Goal: Answer question/provide support: Share knowledge or assist other users

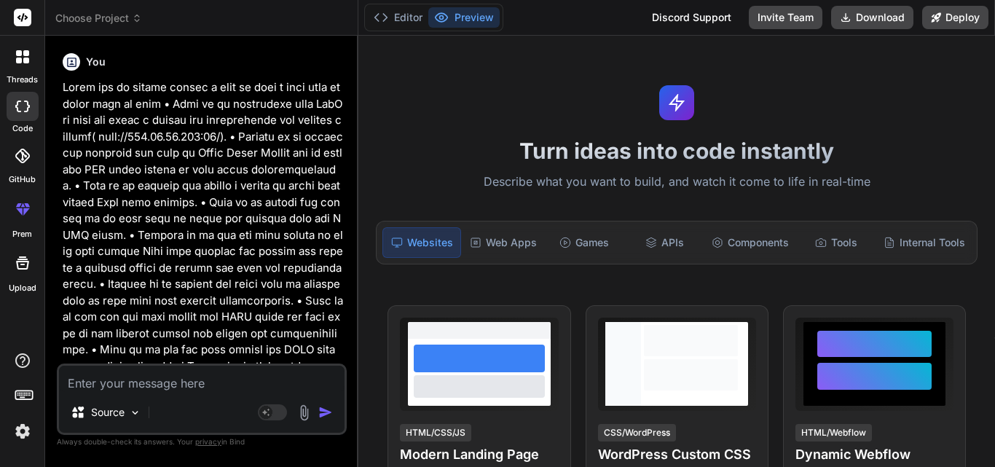
scroll to position [6520, 0]
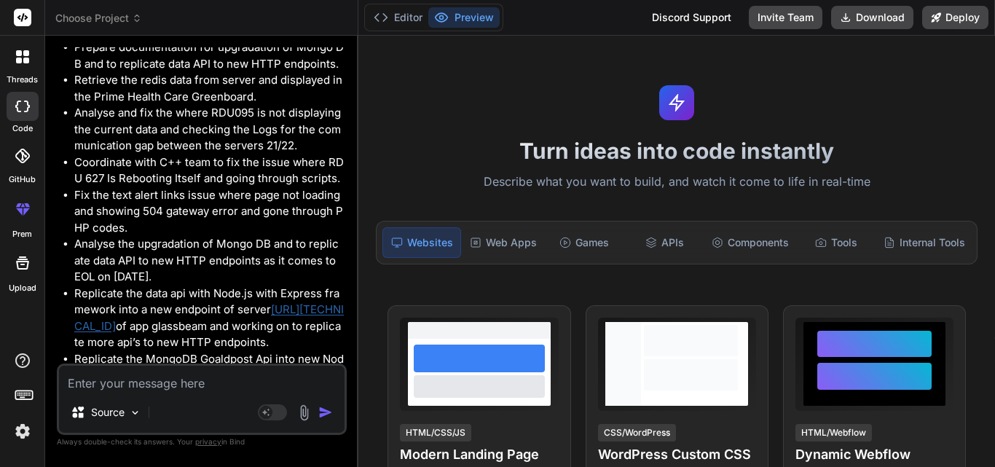
click at [113, 379] on textarea at bounding box center [202, 379] width 286 height 26
paste textarea "loremi/do.si ametc adipisci = elitsed('doeiusmo'); tempo incididUN = utlab () =…"
type textarea "loremi/do.si ametc adipisci = elitsed('doeiusmo'); tempo incididUN = utlab () =…"
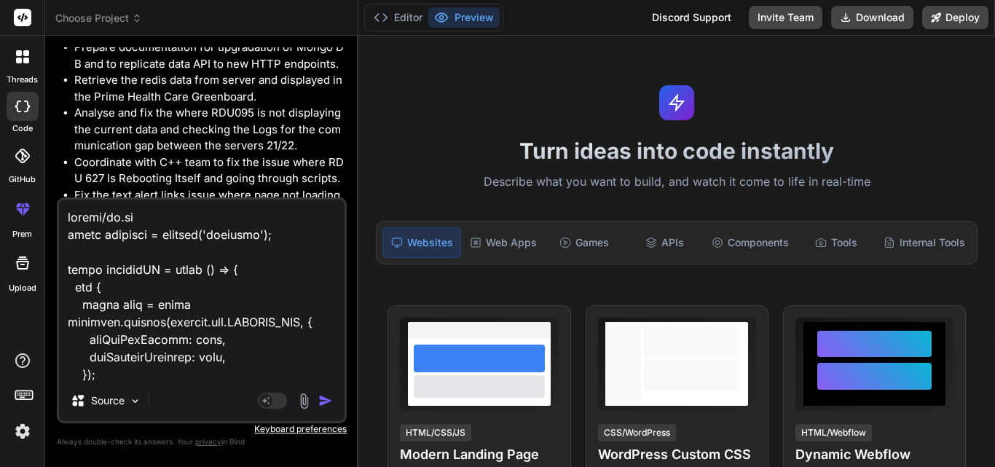
scroll to position [14273, 0]
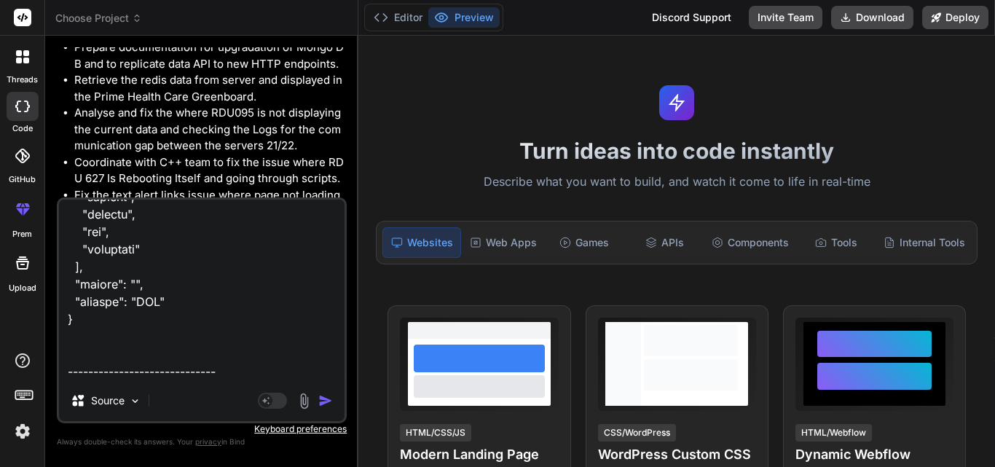
type textarea "x"
type textarea "loremi/do.si ametc adipisci = elitsed('doeiusmo'); tempo incididUN = utlab () =…"
type textarea "x"
click at [138, 367] on textarea at bounding box center [202, 290] width 286 height 181
paste textarea "The new end point looks fine. To secure the site from hackers though, we should…"
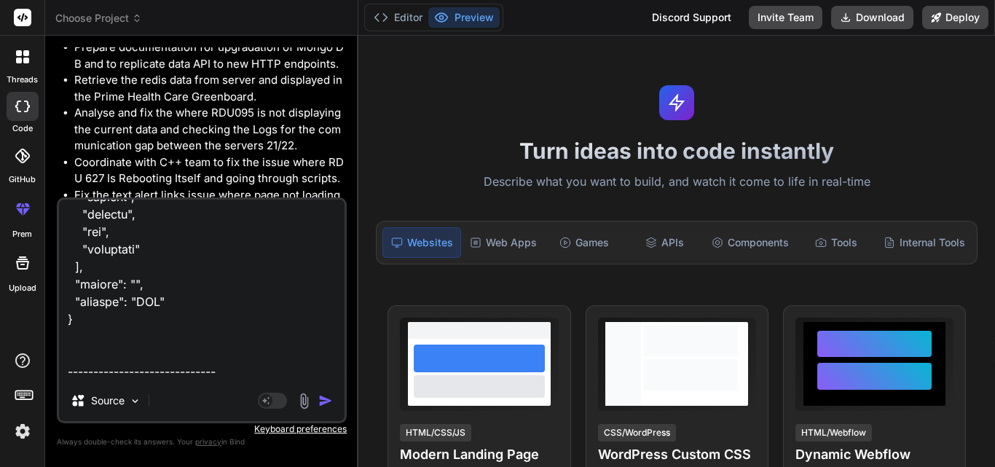
type textarea "loremi/do.si ametc adipisci = elitsed('doeiusmo'); tempo incididUN = utlab () =…"
type textarea "x"
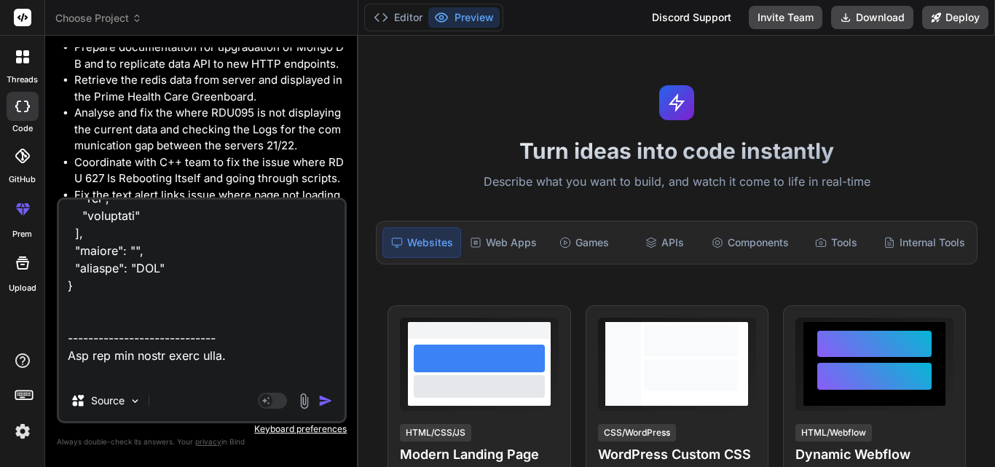
scroll to position [14500, 0]
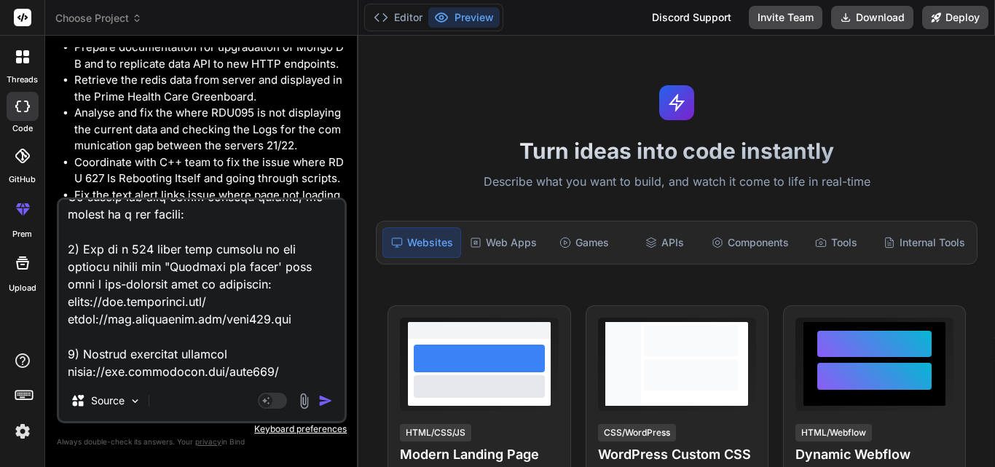
drag, startPoint x: 251, startPoint y: 356, endPoint x: 66, endPoint y: 337, distance: 186.0
click at [66, 337] on textarea at bounding box center [202, 290] width 286 height 181
type textarea "loremi/do.si ametc adipisci = elitsed('doeiusmo'); tempo incididUN = utlab () =…"
type textarea "x"
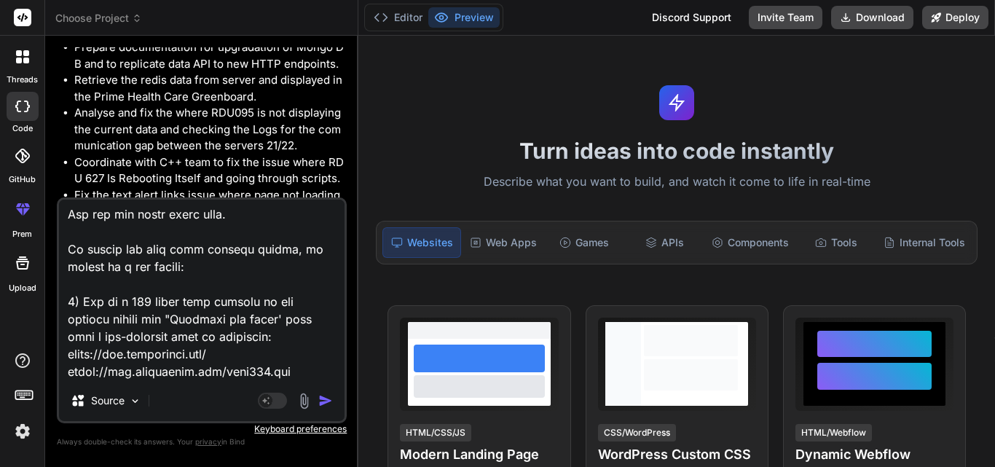
type textarea "loremi/do.si ametc adipisci = elitsed('doeiusmo'); tempo incididUN = utlab () =…"
click at [319, 404] on img "button" at bounding box center [325, 401] width 15 height 15
type textarea "x"
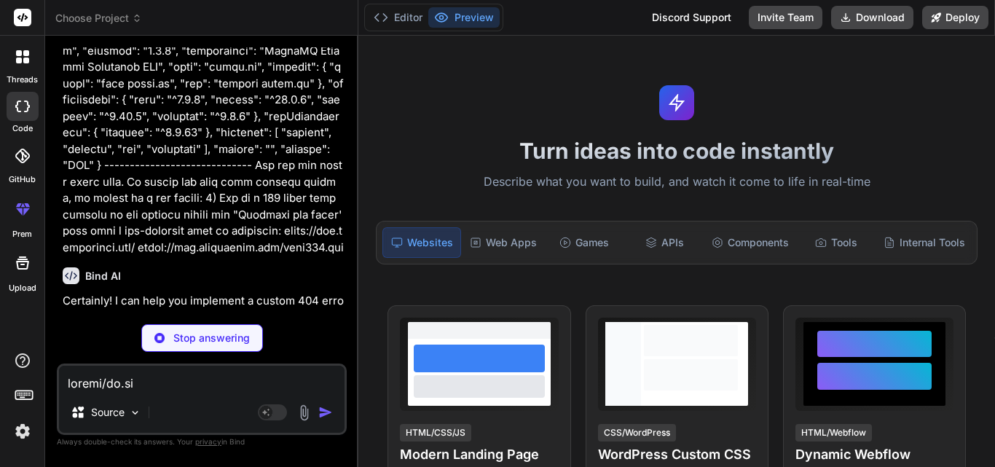
scroll to position [15370, 0]
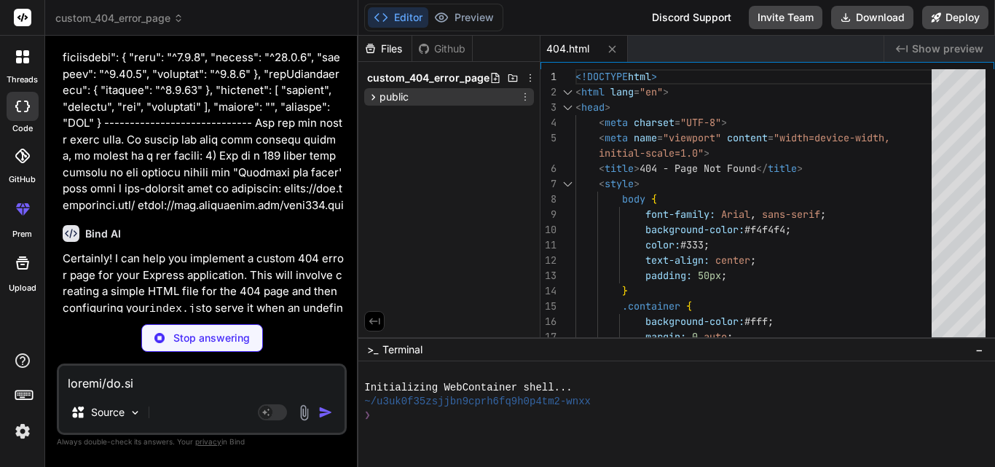
click at [375, 95] on icon at bounding box center [373, 97] width 12 height 12
type textarea "x"
type textarea "console.log(`- View groups: https://[DOMAIN_NAME]/GoalPost001/webhook0?secret=9…"
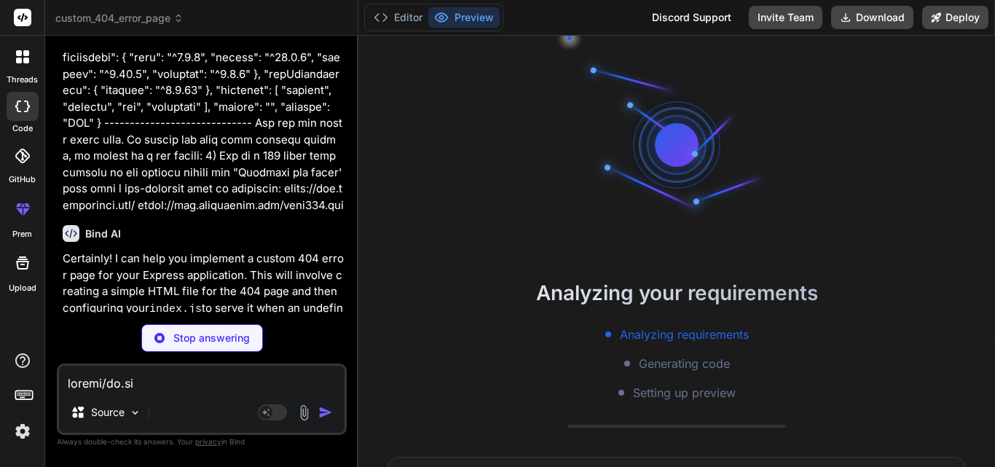
scroll to position [42, 0]
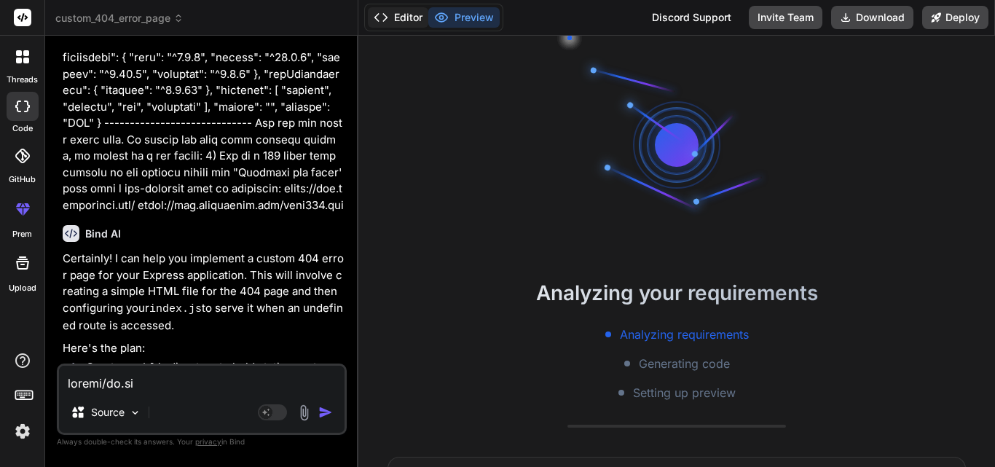
click at [399, 18] on button "Editor" at bounding box center [398, 17] width 60 height 20
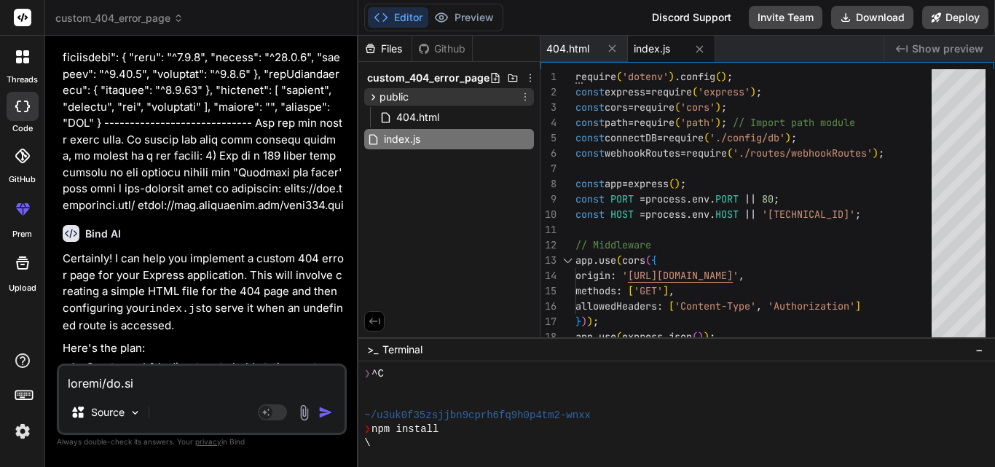
click at [395, 98] on span "public" at bounding box center [394, 97] width 29 height 15
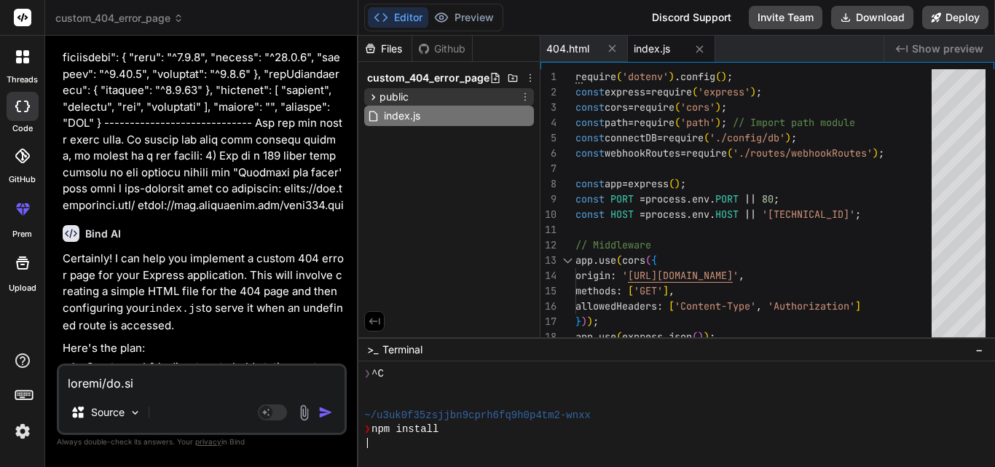
click at [395, 98] on span "public" at bounding box center [394, 97] width 29 height 15
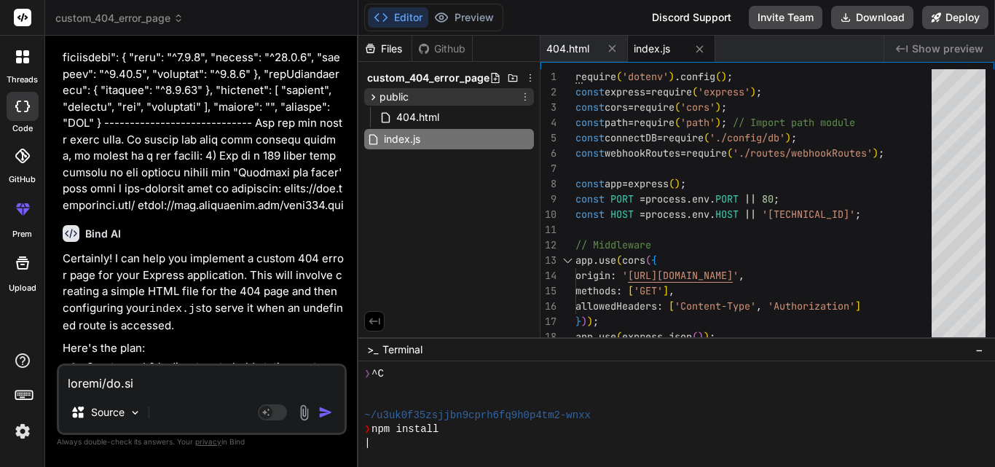
click at [400, 94] on span "public" at bounding box center [394, 97] width 29 height 15
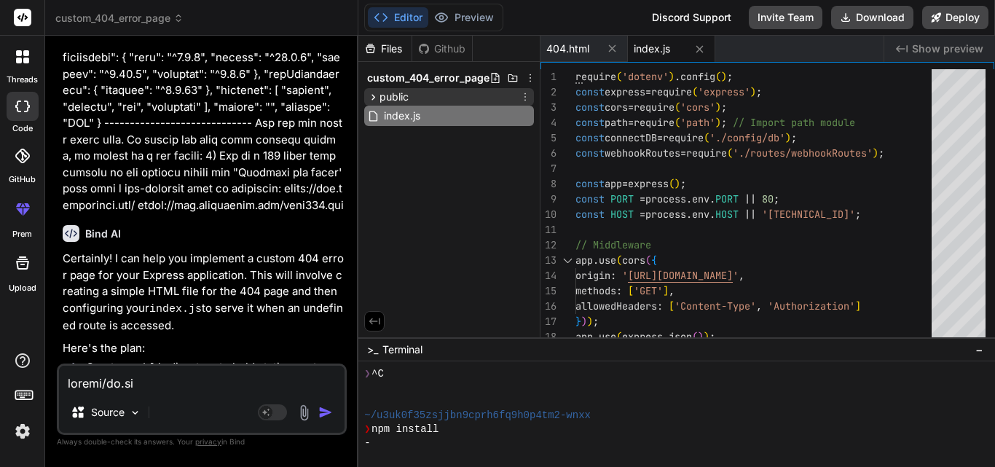
click at [400, 94] on span "public" at bounding box center [394, 97] width 29 height 15
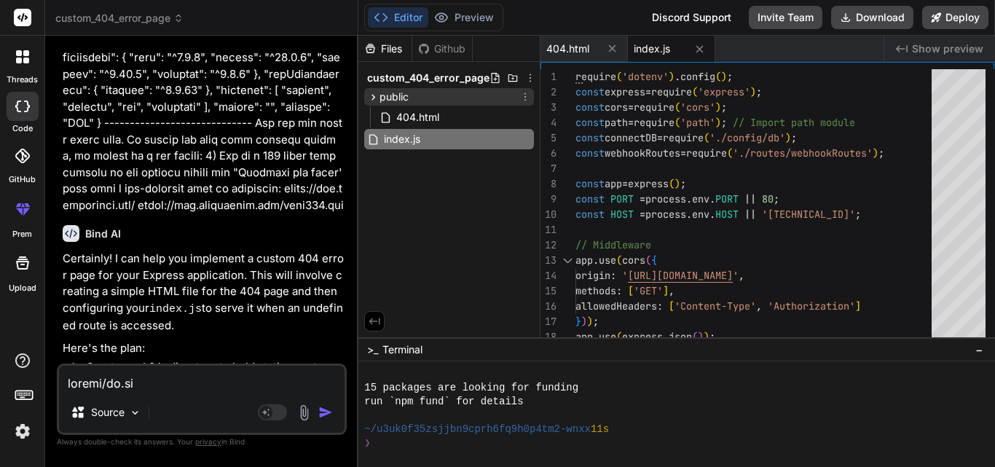
scroll to position [138, 0]
type textarea "x"
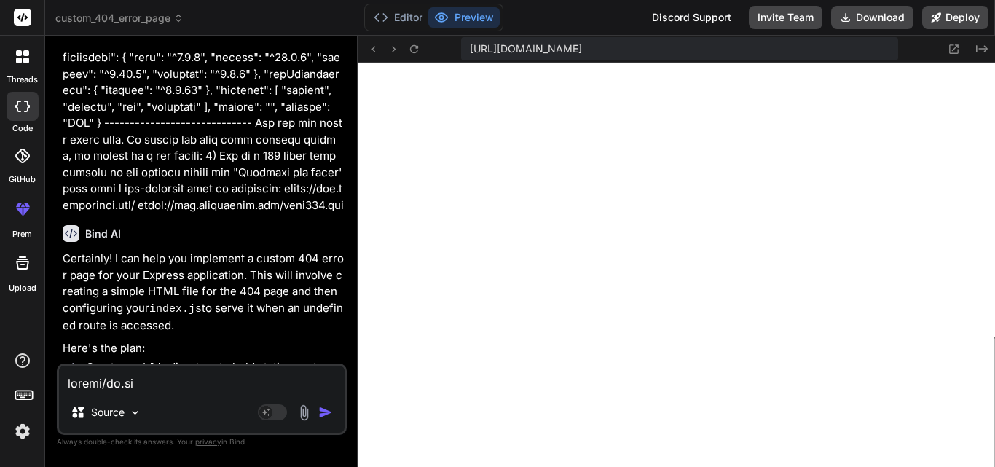
scroll to position [651, 0]
click at [409, 24] on button "Editor" at bounding box center [398, 17] width 60 height 20
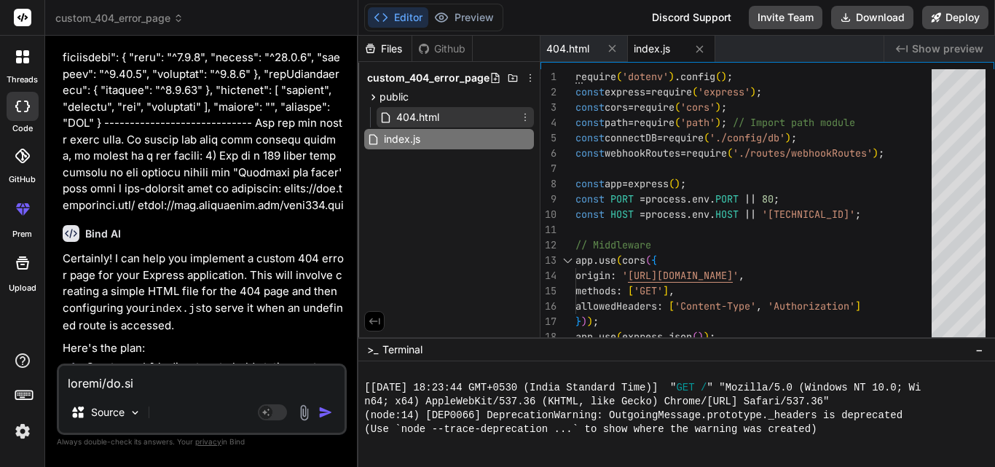
click at [447, 123] on div "404.html" at bounding box center [455, 117] width 157 height 20
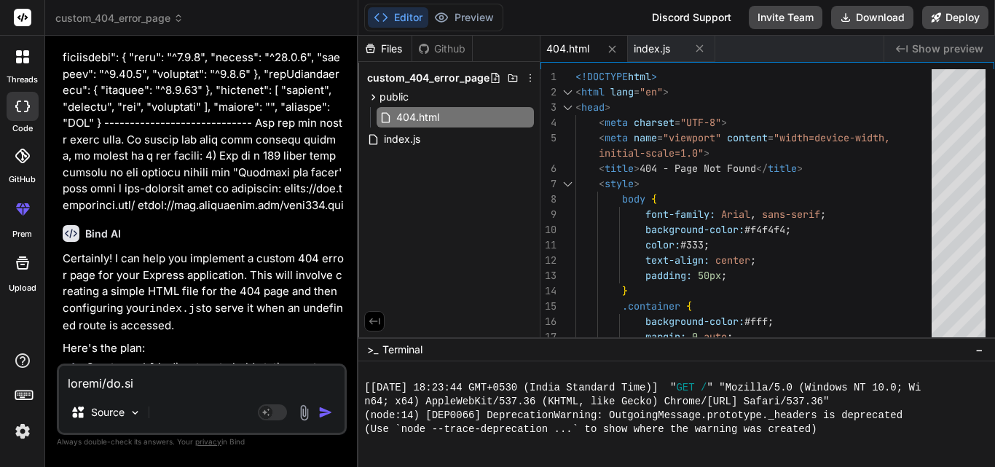
click at [588, 45] on span "404.html" at bounding box center [568, 49] width 43 height 15
click at [901, 209] on div "background-color: #fff ; margin: 0 auto ; padding: 50px ; } .container { color:…" at bounding box center [758, 459] width 365 height 780
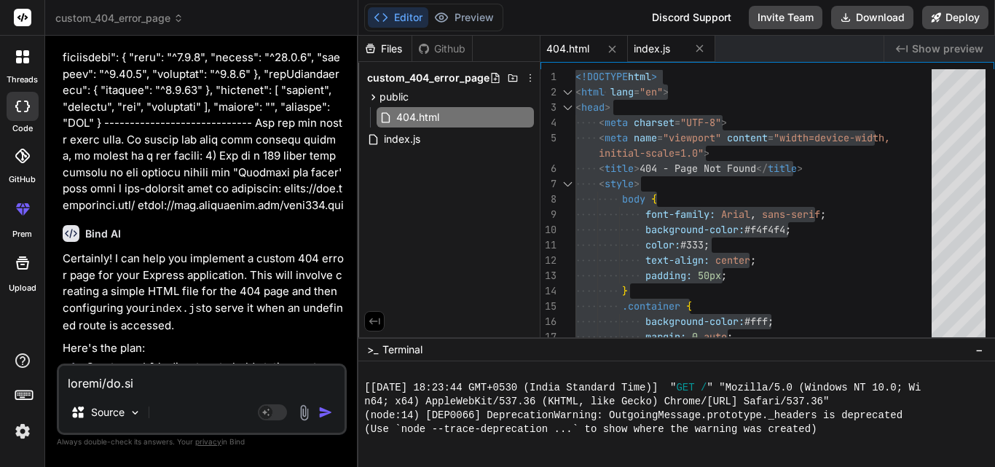
click at [659, 47] on span "index.js" at bounding box center [652, 49] width 36 height 15
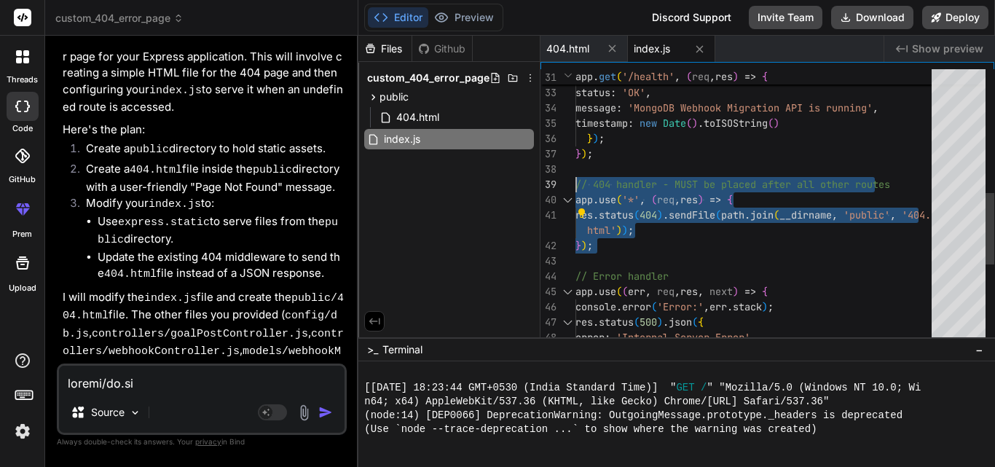
drag, startPoint x: 604, startPoint y: 256, endPoint x: 573, endPoint y: 184, distance: 78.7
click at [576, 184] on div "app . get ( '/health' , ( req , res ) => { res . json ( { status : 'OK' , messa…" at bounding box center [758, 124] width 365 height 1056
click at [573, 184] on div at bounding box center [558, 184] width 35 height 15
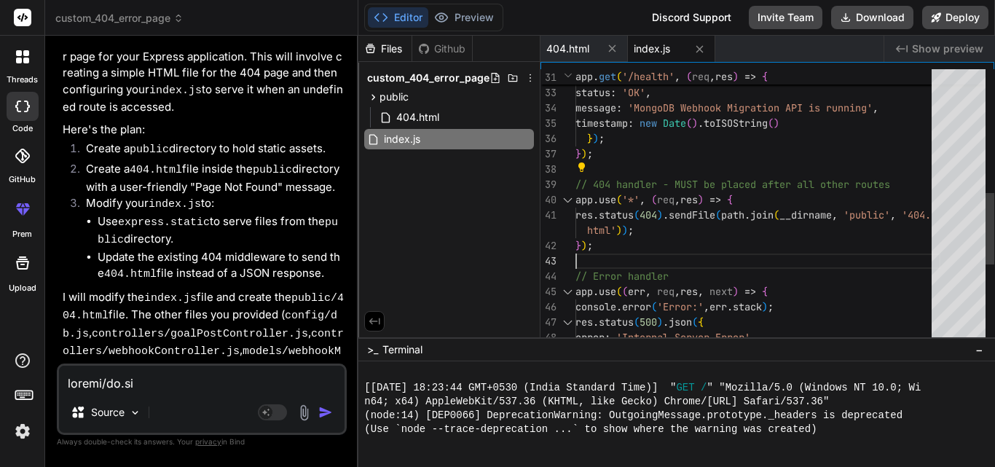
click at [732, 250] on div "app . get ( '/health' , ( req , res ) => { res . json ( { status : 'OK' , messa…" at bounding box center [758, 124] width 365 height 1056
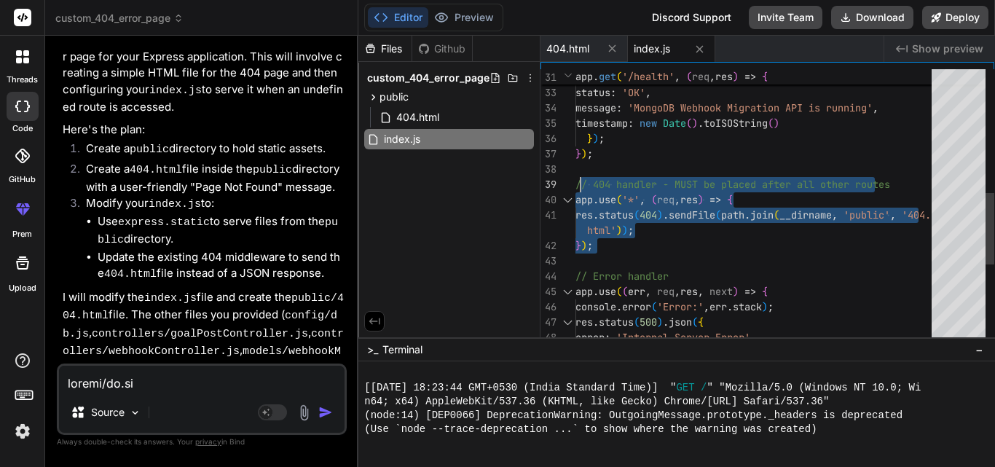
drag, startPoint x: 655, startPoint y: 253, endPoint x: 582, endPoint y: 179, distance: 104.6
click at [582, 179] on div "app . get ( '/health' , ( req , res ) => { res . json ( { status : 'OK' , messa…" at bounding box center [758, 124] width 365 height 1056
click at [634, 157] on div "app . get ( '/health' , ( req , res ) => { res . json ( { status : 'OK' , messa…" at bounding box center [758, 124] width 365 height 1056
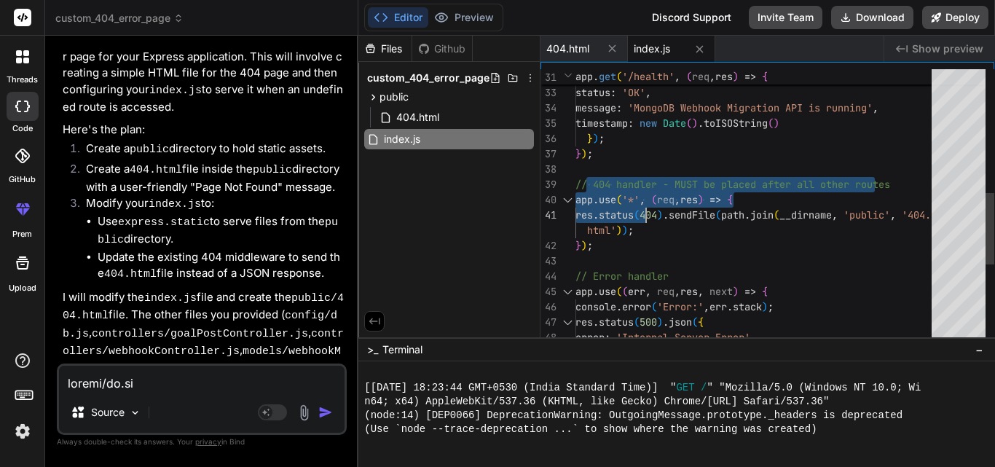
drag, startPoint x: 588, startPoint y: 173, endPoint x: 648, endPoint y: 208, distance: 69.2
click at [648, 208] on div "app . get ( '/health' , ( req , res ) => { res . json ( { status : 'OK' , messa…" at bounding box center [758, 124] width 365 height 1056
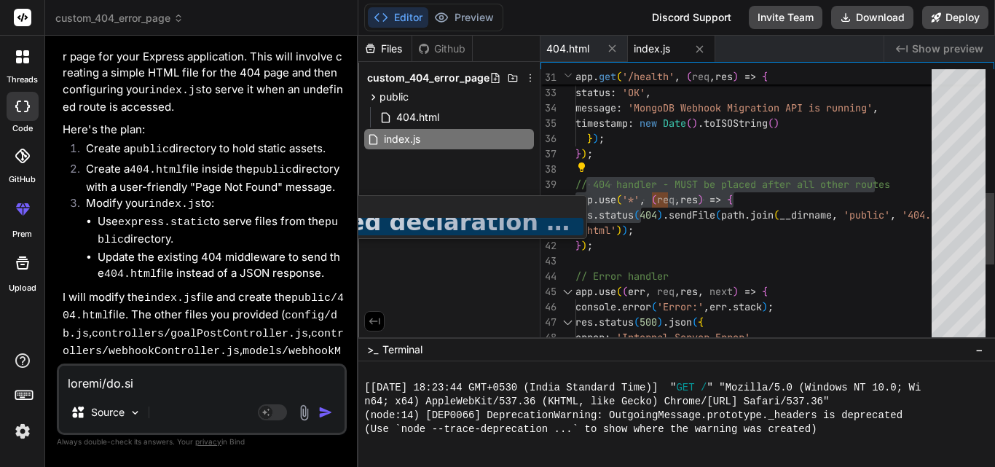
click at [587, 165] on div "31 32 33 34 35 36 37 38 39 40 41 42 43 44 45 46 47 48 app . get ( '/health' , (…" at bounding box center [768, 199] width 454 height 275
click at [620, 165] on div "31 32 33 34 35 36 37 38 39 40 41 42 43 44 45 46 47 48 app . get ( '/health' , (…" at bounding box center [768, 199] width 454 height 275
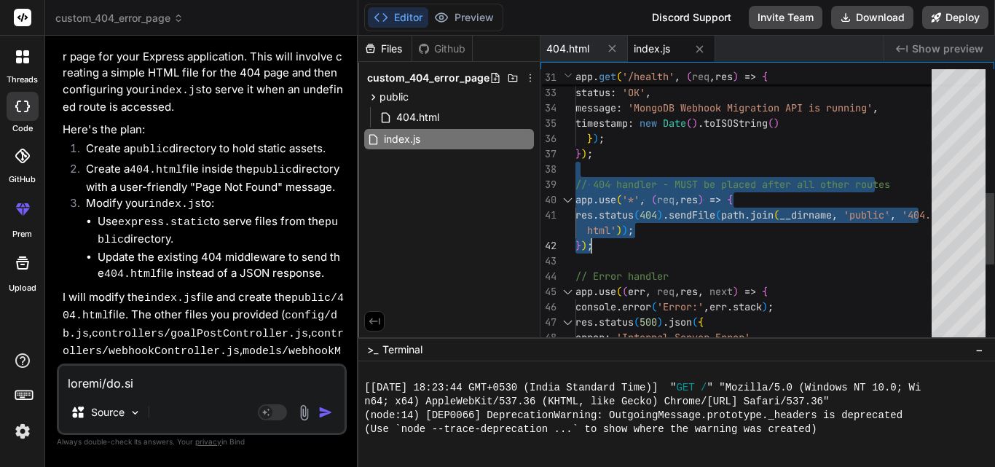
drag, startPoint x: 616, startPoint y: 163, endPoint x: 633, endPoint y: 238, distance: 76.4
click at [633, 238] on div "app . get ( '/health' , ( req , res ) => { res . json ( { status : 'OK' , messa…" at bounding box center [758, 124] width 365 height 1056
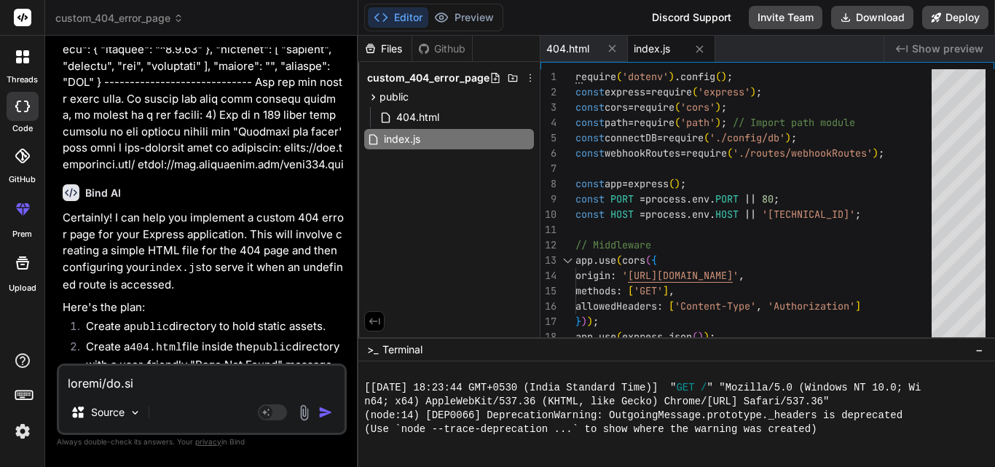
scroll to position [15483, 0]
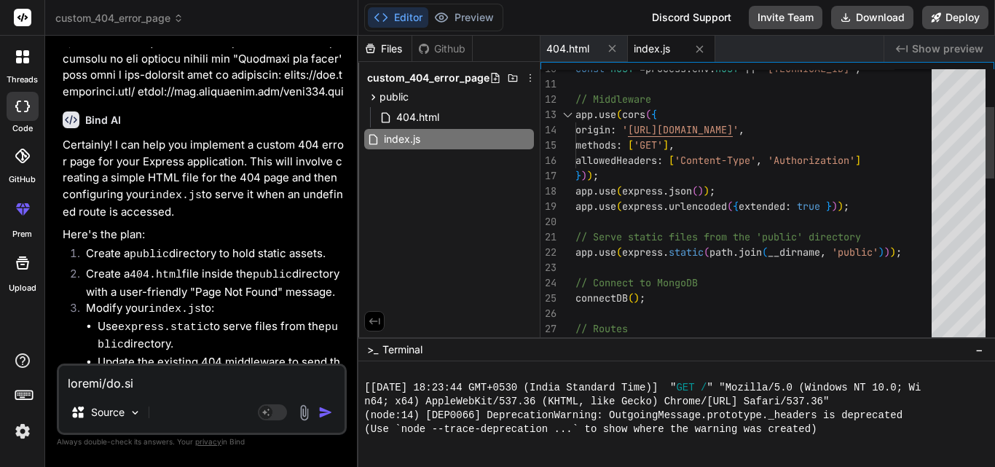
type textarea "// Serve static files from the 'public' directory app.use(express.static(path.j…"
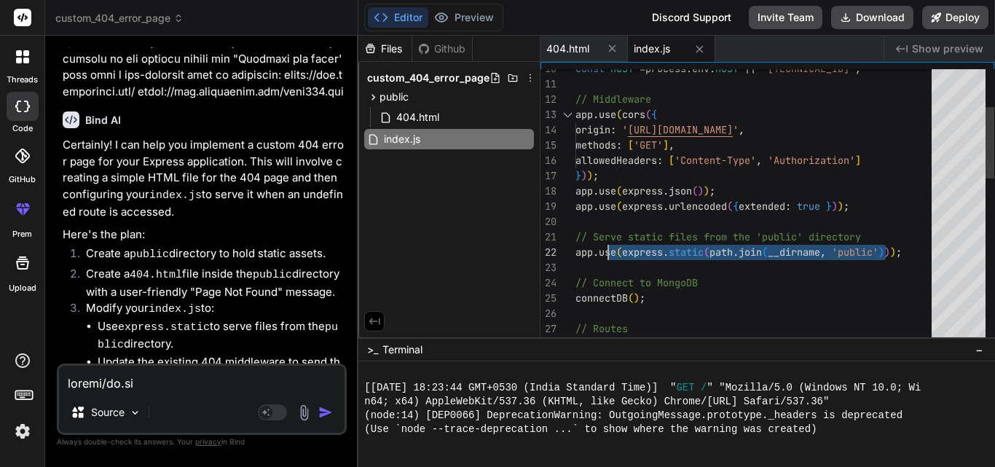
drag, startPoint x: 915, startPoint y: 258, endPoint x: 598, endPoint y: 251, distance: 317.8
click at [598, 251] on div "} ) ) ; app . use ( express . json ( ) ) ; // Middleware app . use ( cors ( { o…" at bounding box center [758, 451] width 365 height 1056
drag, startPoint x: 915, startPoint y: 254, endPoint x: 612, endPoint y: 252, distance: 302.4
click at [612, 252] on div "} ) ) ; app . use ( express . json ( ) ) ; // Middleware app . use ( cors ( { o…" at bounding box center [758, 451] width 365 height 1056
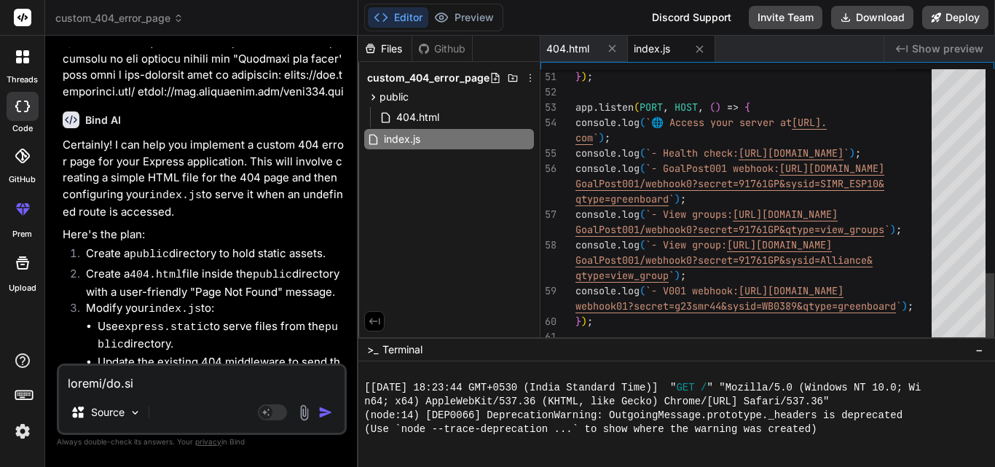
click at [893, 250] on div "51 52 53 54 55 56 57 58 59 60 61 } ) ; app . listen ( PORT , HOST , ( ) => { co…" at bounding box center [768, 206] width 454 height 275
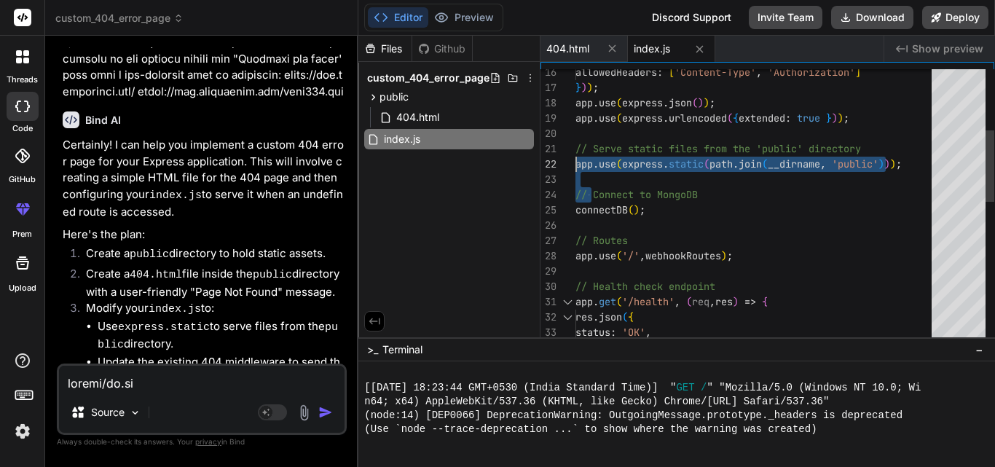
drag, startPoint x: 592, startPoint y: 187, endPoint x: 576, endPoint y: 155, distance: 34.9
click at [576, 155] on div "res . json ( { status : 'OK' , message : 'MongoDB Webhook Migration API is runn…" at bounding box center [758, 363] width 365 height 1056
click at [602, 174] on div "res . json ( { status : 'OK' , message : 'MongoDB Webhook Migration API is runn…" at bounding box center [758, 363] width 365 height 1056
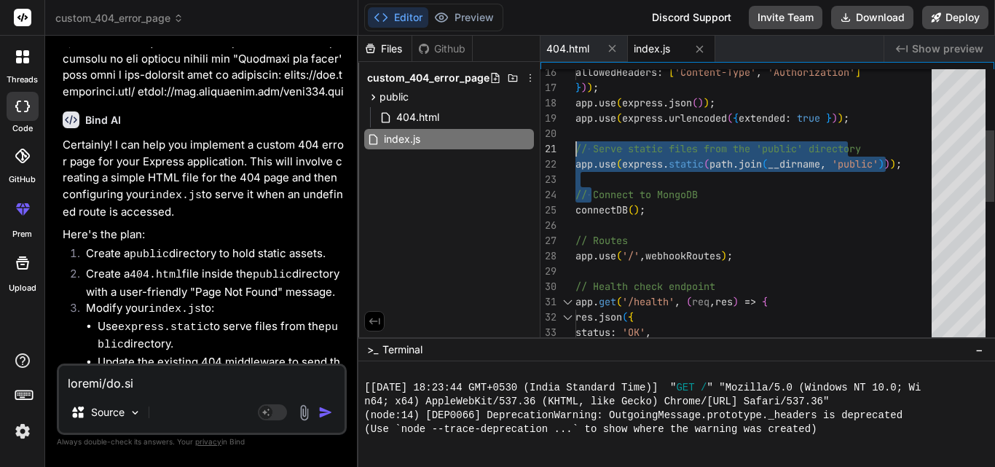
drag, startPoint x: 595, startPoint y: 181, endPoint x: 571, endPoint y: 148, distance: 40.8
click at [576, 148] on div "res . json ( { status : 'OK' , message : 'MongoDB Webhook Migration API is runn…" at bounding box center [758, 363] width 365 height 1056
click at [614, 178] on div "res . json ( { status : 'OK' , message : 'MongoDB Webhook Migration API is runn…" at bounding box center [758, 363] width 365 height 1056
drag, startPoint x: 608, startPoint y: 176, endPoint x: 574, endPoint y: 146, distance: 44.9
click at [576, 146] on div "res . json ( { status : 'OK' , message : 'MongoDB Webhook Migration API is runn…" at bounding box center [758, 363] width 365 height 1056
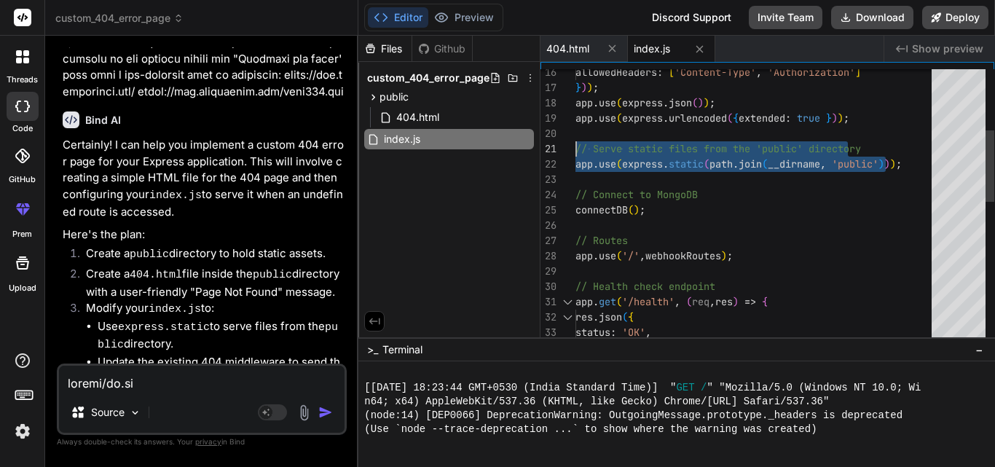
click at [891, 194] on div "res . json ( { status : 'OK' , message : 'MongoDB Webhook Migration API is runn…" at bounding box center [758, 363] width 365 height 1056
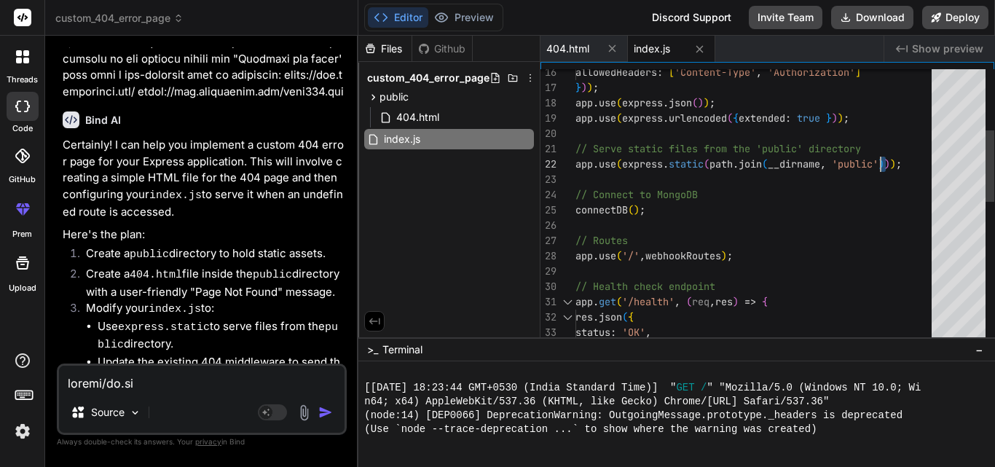
drag, startPoint x: 912, startPoint y: 176, endPoint x: 902, endPoint y: 159, distance: 20.2
click at [902, 159] on div "res . json ( { status : 'OK' , message : 'MongoDB Webhook Migration API is runn…" at bounding box center [758, 363] width 365 height 1056
click at [912, 163] on div "res . json ( { status : 'OK' , message : 'MongoDB Webhook Migration API is runn…" at bounding box center [758, 363] width 365 height 1056
drag, startPoint x: 912, startPoint y: 163, endPoint x: 888, endPoint y: 163, distance: 24.8
click at [888, 163] on div "res . json ( { status : 'OK' , message : 'MongoDB Webhook Migration API is runn…" at bounding box center [758, 363] width 365 height 1056
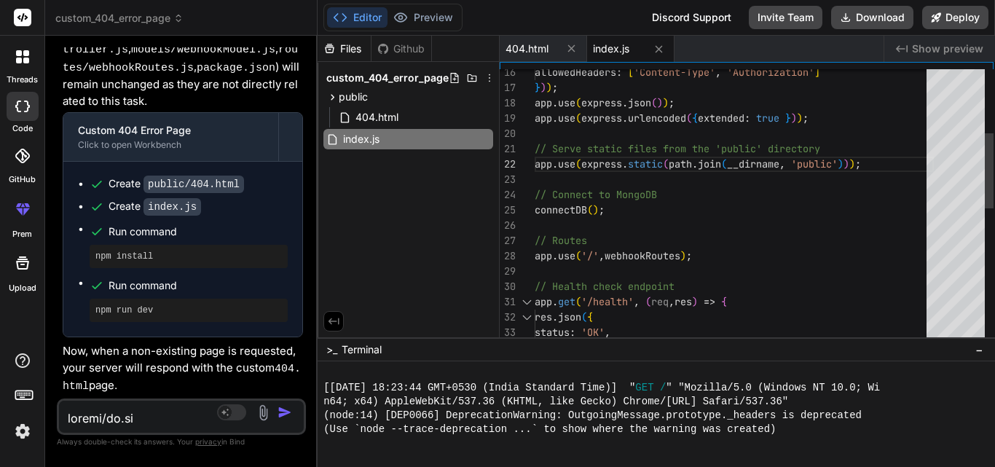
type textarea "x"
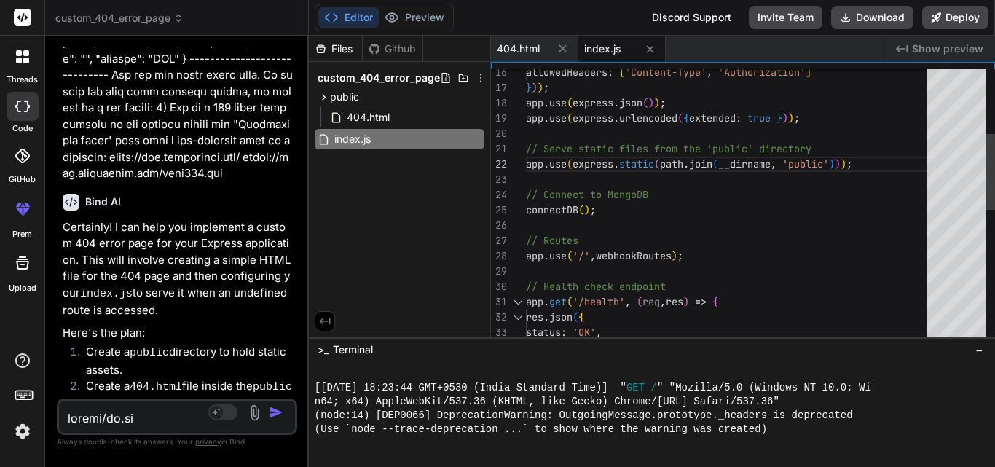
drag, startPoint x: 357, startPoint y: 187, endPoint x: 276, endPoint y: 182, distance: 81.0
click at [276, 182] on div "Bind AI Web Search Created with Pixso. Code Generator You Bind AI Here is your …" at bounding box center [177, 251] width 264 height 431
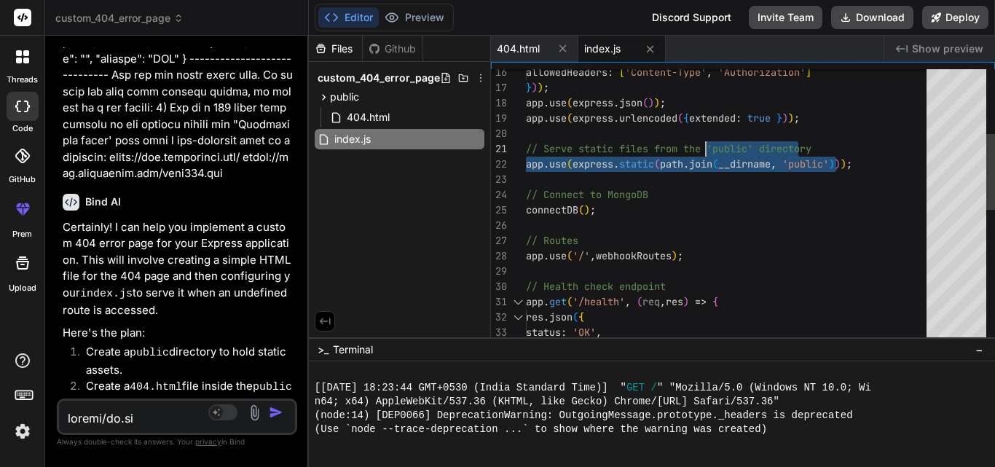
drag, startPoint x: 882, startPoint y: 166, endPoint x: 721, endPoint y: 146, distance: 162.3
click at [721, 146] on div "allowedHeaders : [ 'Content-Type' , 'Authorization' ] } ) ) ; app . use ( expre…" at bounding box center [731, 332] width 410 height 995
click at [517, 139] on div "20" at bounding box center [508, 133] width 35 height 15
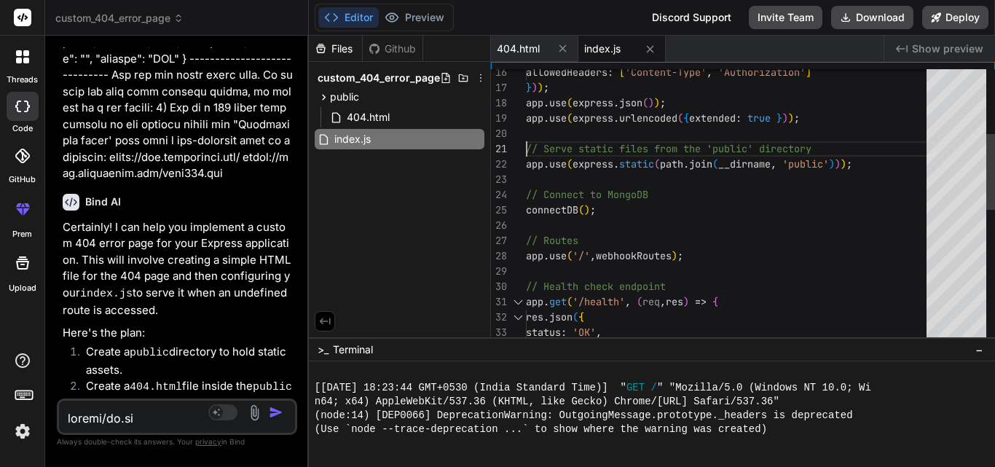
click at [527, 134] on div "allowedHeaders : [ 'Content-Type' , 'Authorization' ] } ) ) ; app . use ( expre…" at bounding box center [731, 332] width 410 height 995
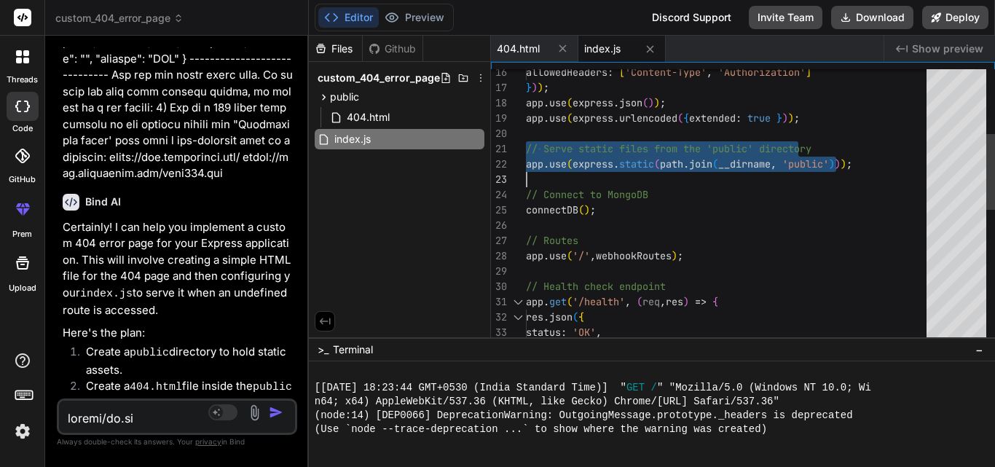
drag, startPoint x: 527, startPoint y: 134, endPoint x: 884, endPoint y: 173, distance: 359.2
click at [884, 173] on div "allowedHeaders : [ 'Content-Type' , 'Authorization' ] } ) ) ; app . use ( expre…" at bounding box center [731, 332] width 410 height 995
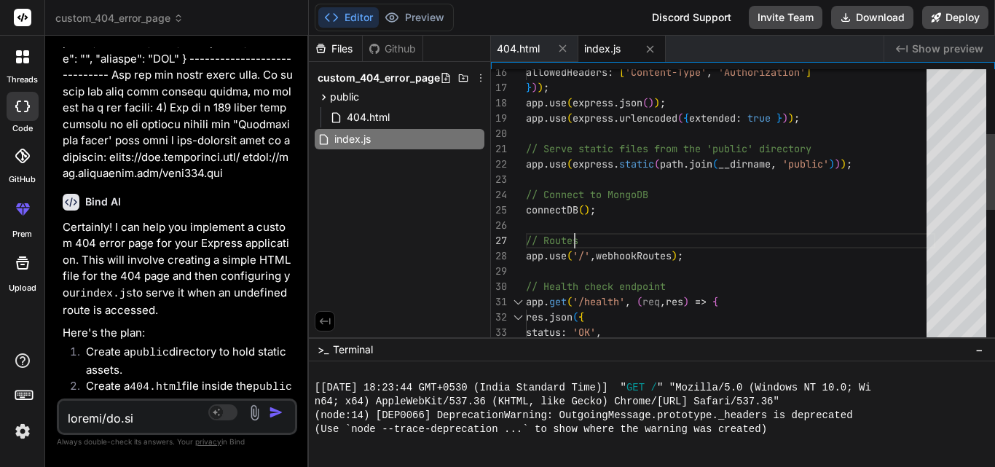
click at [791, 227] on div "allowedHeaders : [ 'Content-Type' , 'Authorization' ] } ) ) ; app . use ( expre…" at bounding box center [731, 332] width 410 height 995
type textarea "require('dotenv').config(); const express = require('express'); const cors = re…"
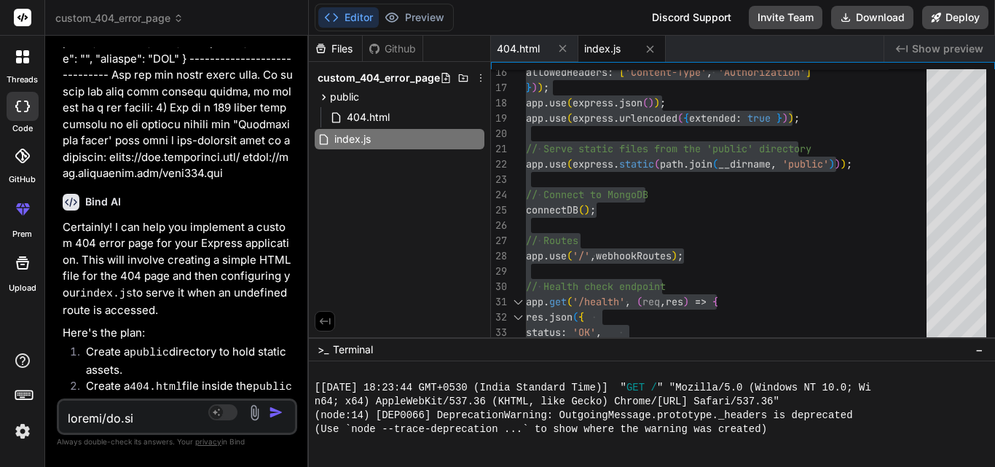
click at [136, 424] on textarea at bounding box center [157, 414] width 197 height 26
type textarea "w"
type textarea "x"
type textarea "wh"
type textarea "x"
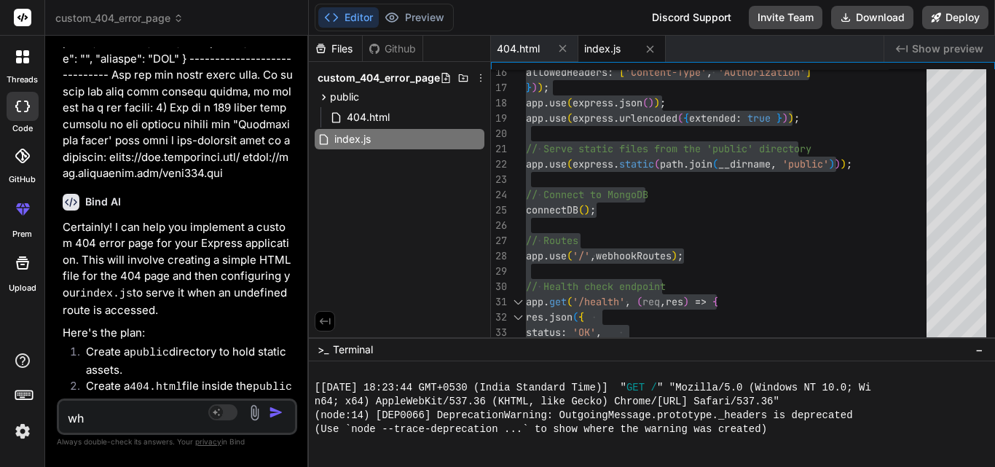
type textarea "why"
type textarea "x"
type textarea "why"
type textarea "x"
type textarea "why m"
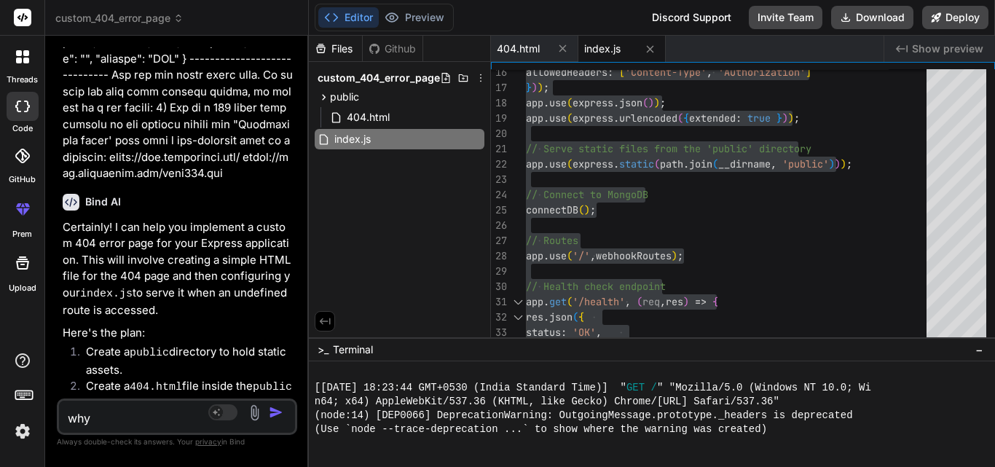
type textarea "x"
type textarea "why my"
type textarea "x"
type textarea "why my"
type textarea "x"
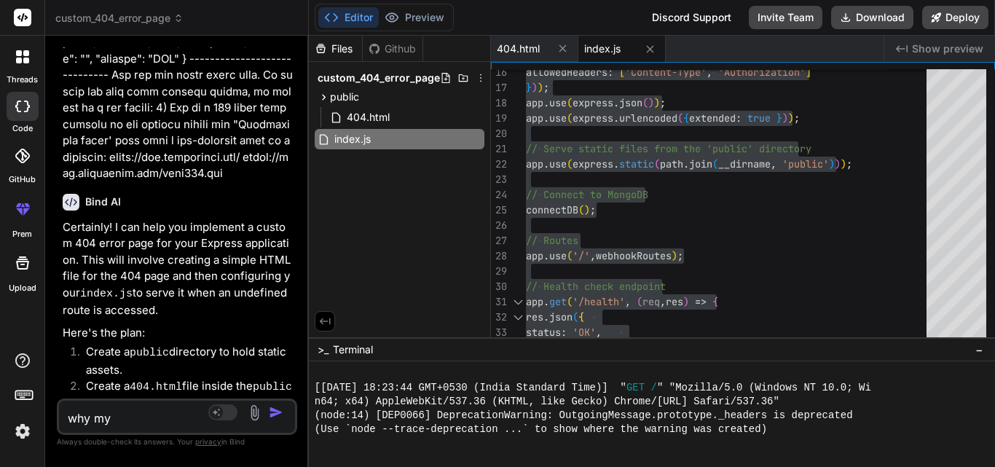
type textarea "why my h"
type textarea "x"
type textarea "why my ht"
type textarea "x"
type textarea "why my htm"
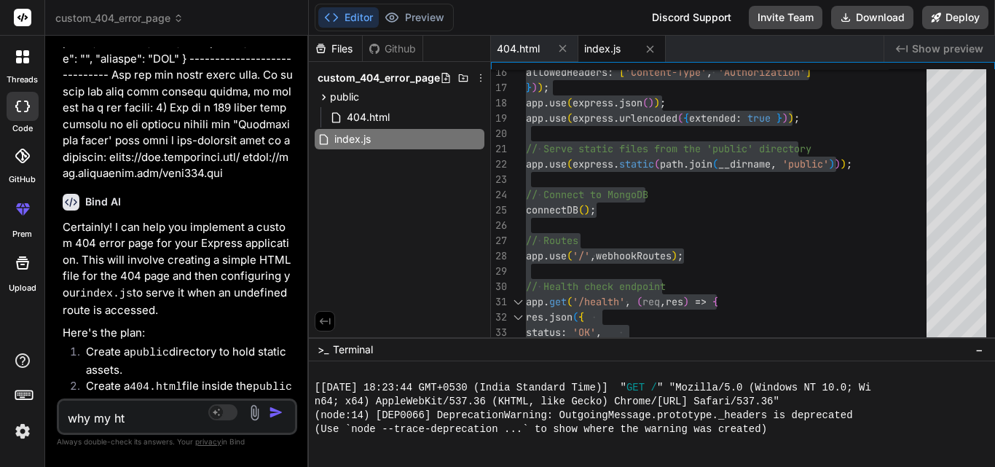
type textarea "x"
type textarea "why my html"
type textarea "x"
type textarea "why my html"
type textarea "x"
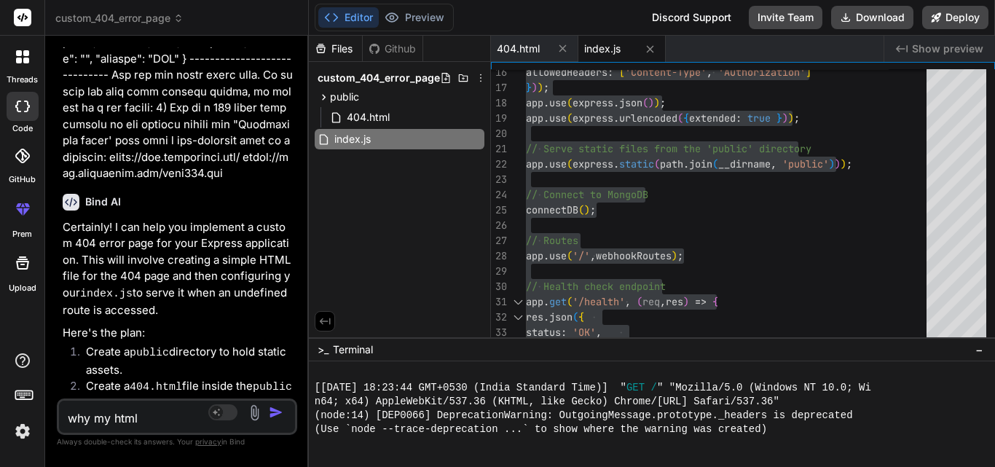
type textarea "why my html p"
type textarea "x"
type textarea "why my html pa"
type textarea "x"
type textarea "why my html pag"
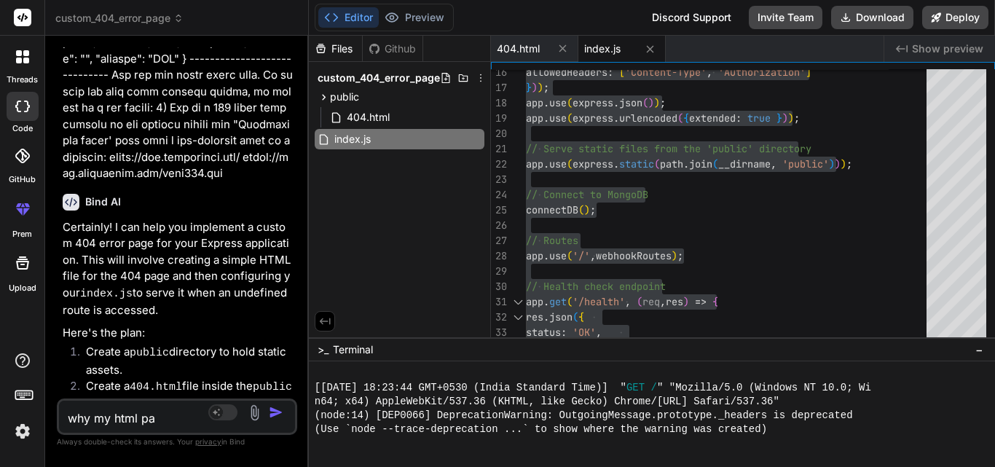
type textarea "x"
type textarea "why my html page"
type textarea "x"
type textarea "why my html page"
type textarea "x"
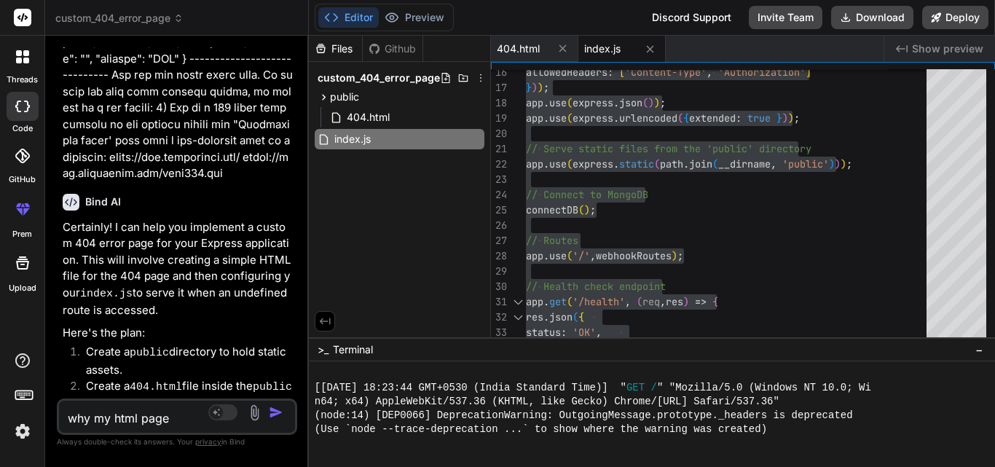
type textarea "why my html page d"
type textarea "x"
type textarea "why my html page do"
type textarea "x"
type textarea "why my html page doe"
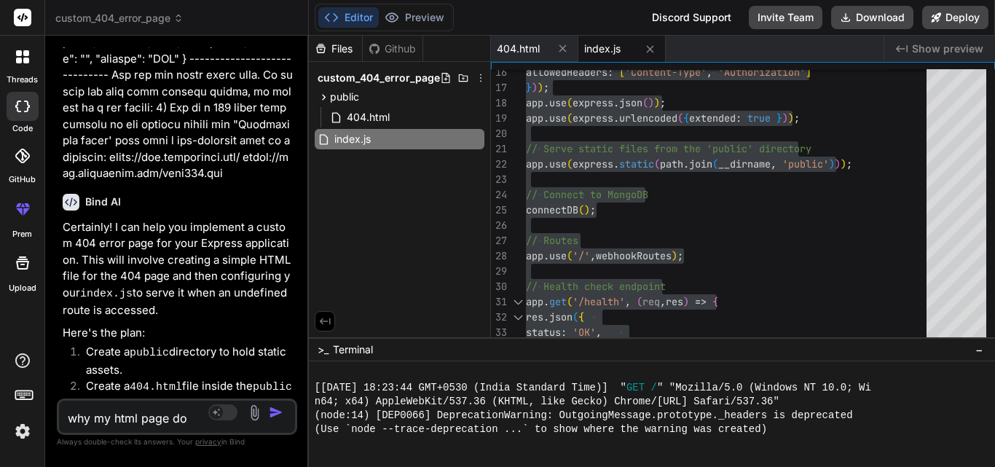
type textarea "x"
type textarea "why my html page does"
type textarea "x"
type textarea "why my html page doesn"
type textarea "x"
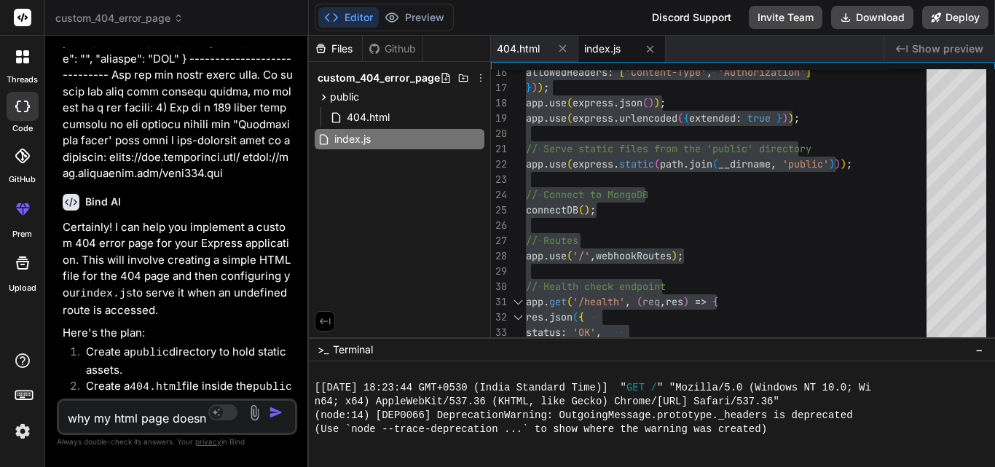
type textarea "why my html page doesno"
type textarea "x"
type textarea "why my html page doesnot"
type textarea "x"
type textarea "why my html page doesnot"
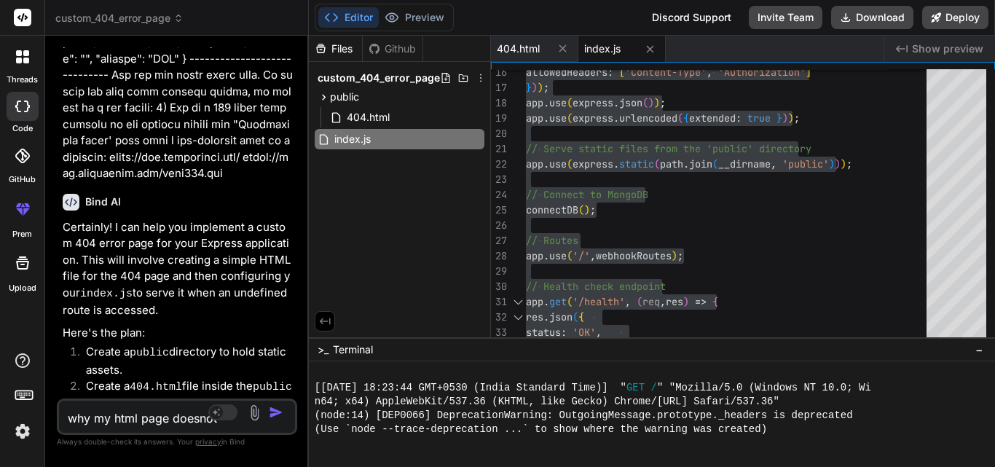
type textarea "x"
type textarea "why my html page doesnot s"
type textarea "x"
type textarea "why my html page doesnot se"
type textarea "x"
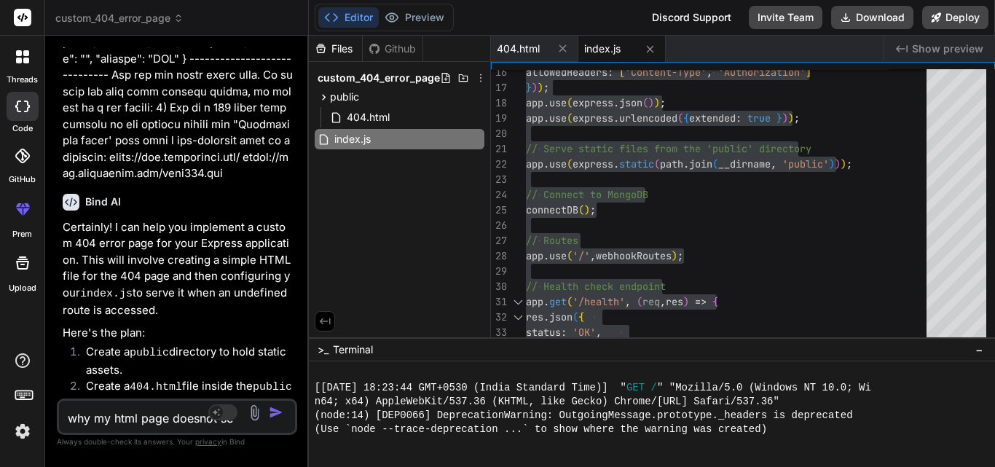
type textarea "why my html page doesnot see"
type textarea "x"
type textarea "why my html page doesnot seem"
type textarea "x"
type textarea "why my html page doesnot seem"
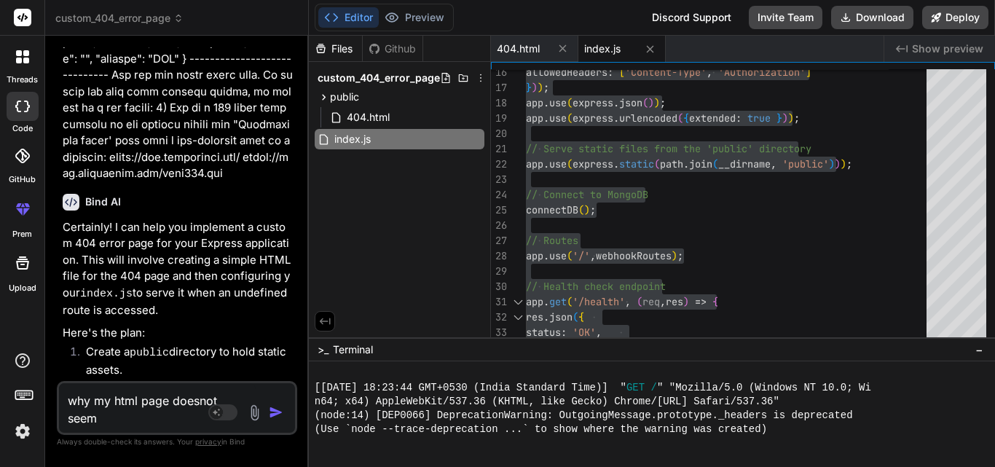
type textarea "x"
type textarea "why my html page doesnot seem t"
type textarea "x"
type textarea "why my html page doesnot seem to"
type textarea "x"
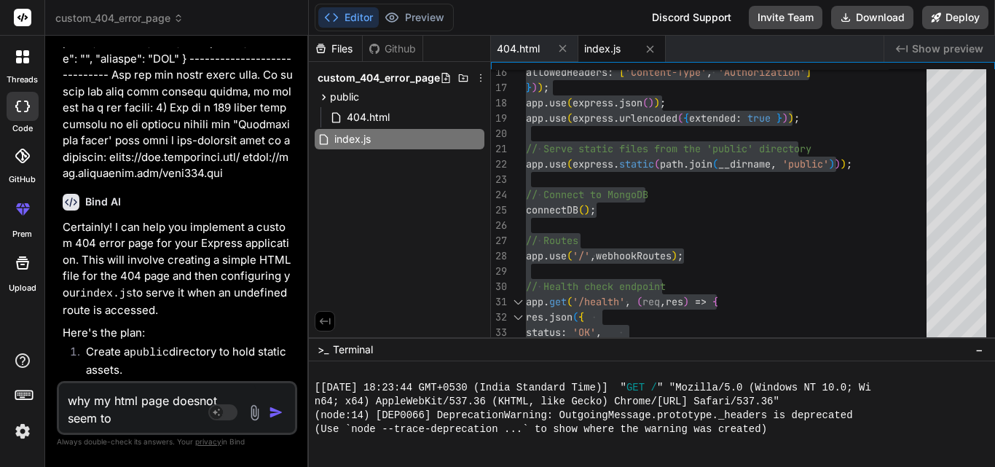
type textarea "why my html page doesnot seem to"
type textarea "x"
type textarea "why my html page doesnot seem to a"
type textarea "x"
type textarea "why my html page doesnot seem to ap"
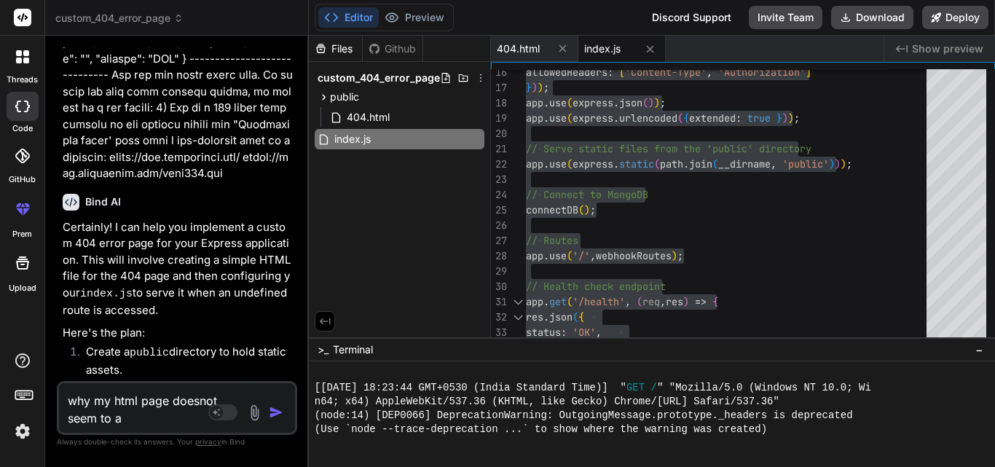
type textarea "x"
type textarea "why my html page doesnot seem to app"
type textarea "x"
type textarea "why my html page doesnot seem to appl"
type textarea "x"
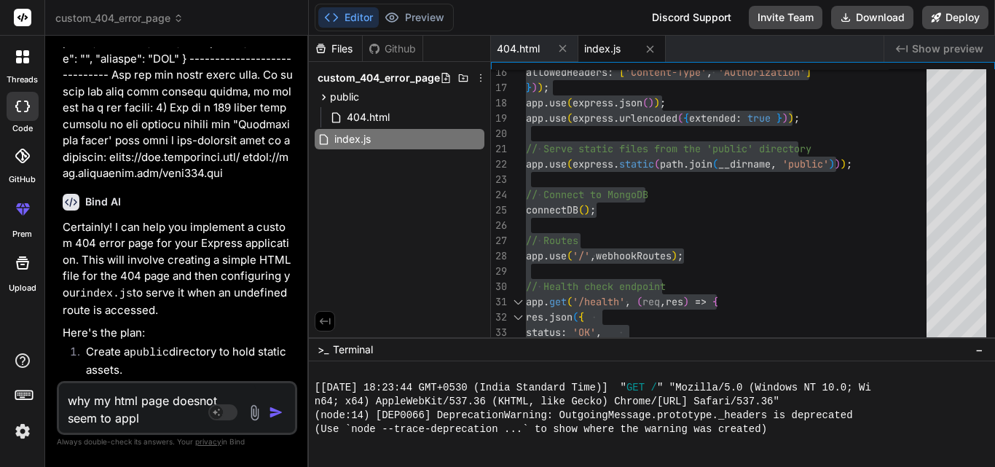
type textarea "why my html page doesnot seem to apply"
type textarea "x"
type textarea "why my html page doesnot seem to apply"
type textarea "x"
type textarea "why my html page doesnot seem to apply c"
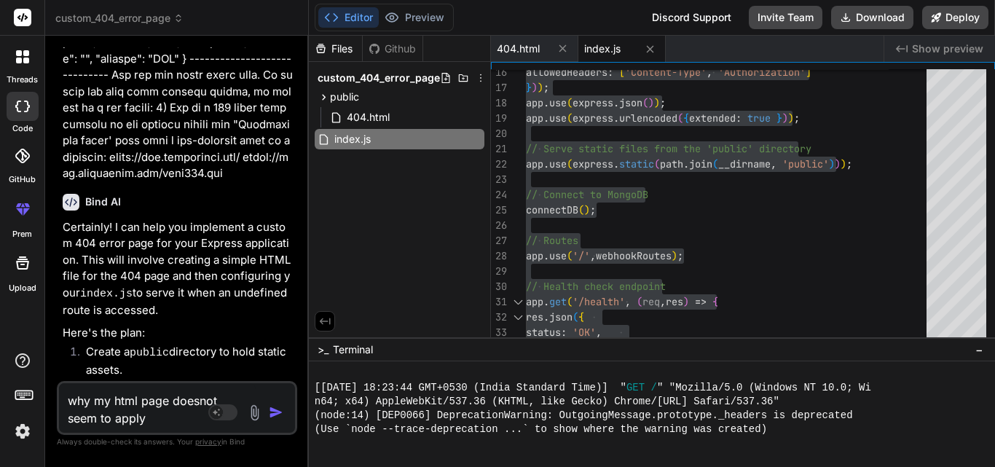
type textarea "x"
type textarea "why my html page doesnot seem to apply cs"
type textarea "x"
type textarea "why my html page doesnot seem to apply css"
type textarea "x"
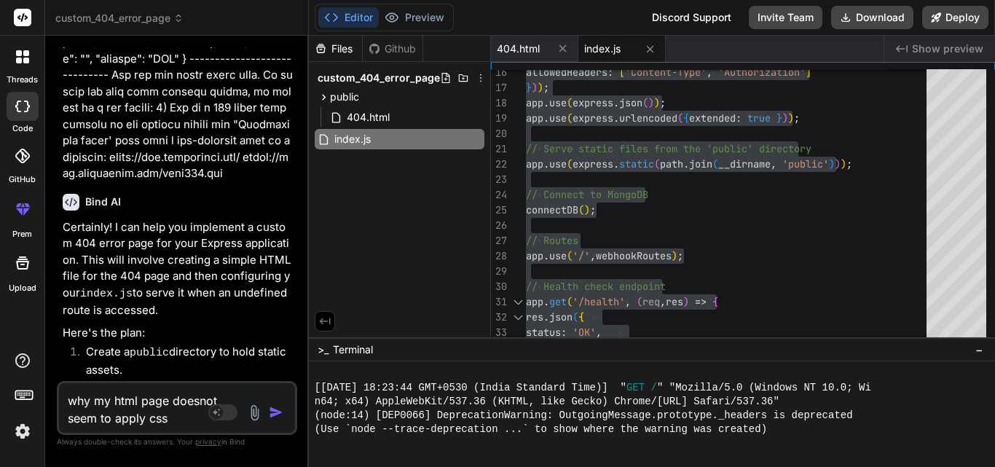
type textarea "why my html page doesnot seem to apply css"
type textarea "x"
type textarea "why my html page doesnot seem to apply css i"
type textarea "x"
type textarea "why my html page doesnot seem to apply css in"
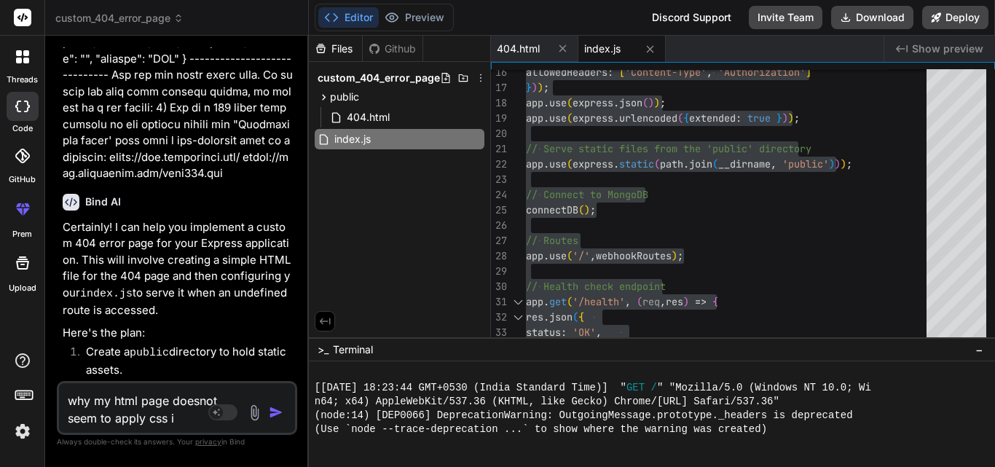
type textarea "x"
type textarea "why my html page doesnot seem to apply css in"
type textarea "x"
type textarea "why my html page doesnot seem to apply css in c"
type textarea "x"
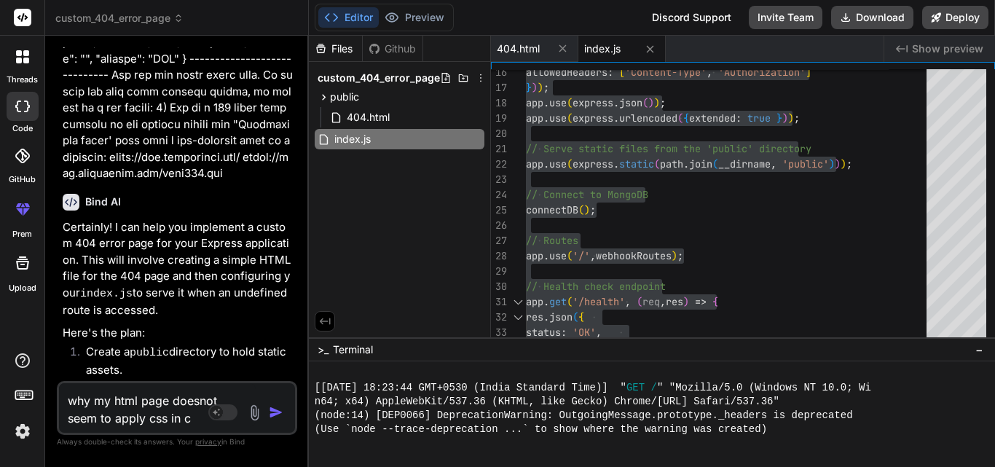
type textarea "why my html page doesnot seem to apply css in ch"
type textarea "x"
type textarea "why my html page doesnot seem to apply css in chr"
type textarea "x"
type textarea "why my html page doesnot seem to apply css in chro"
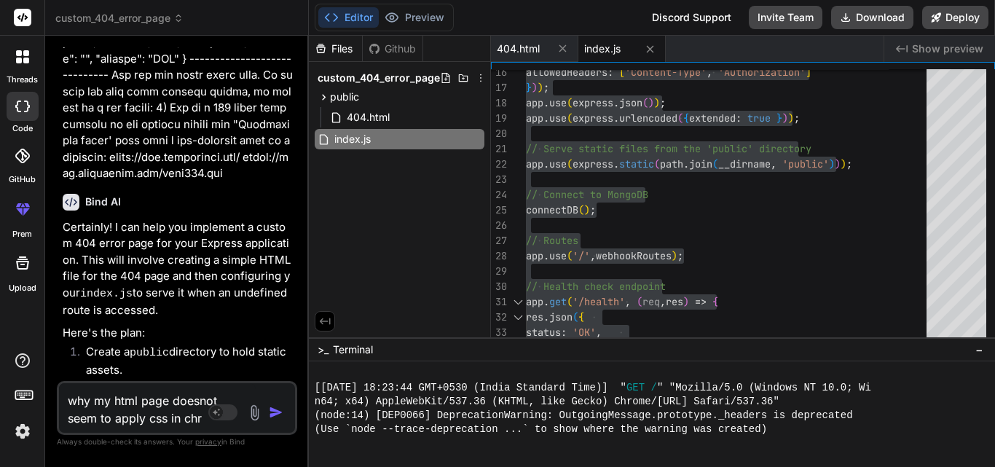
type textarea "x"
type textarea "why my html page doesnot seem to apply css in chrom"
type textarea "x"
type textarea "why my html page doesnot seem to apply css in chrome"
type textarea "x"
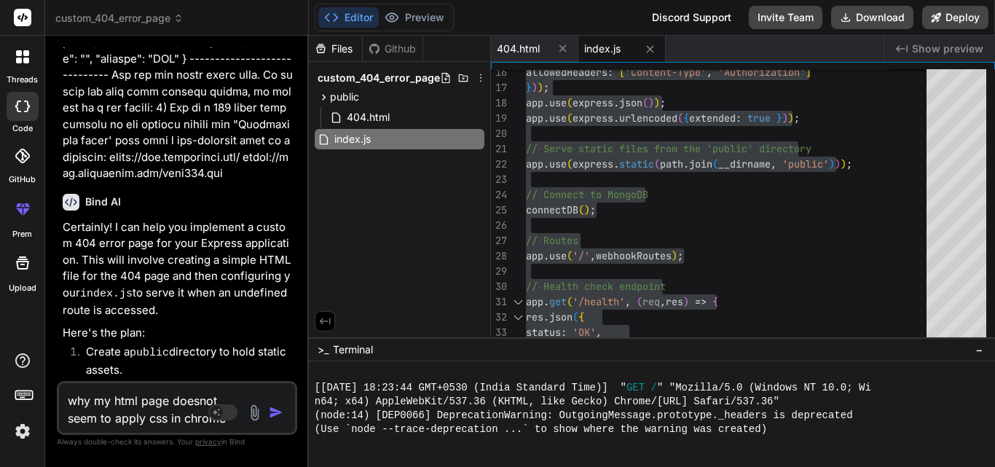
type textarea "why my html page doesnot seem to apply css in chrome"
type textarea "x"
type textarea "why my html page doesnot seem to apply css in chrome b"
type textarea "x"
type textarea "why my html page doesnot seem to apply css in chrome br"
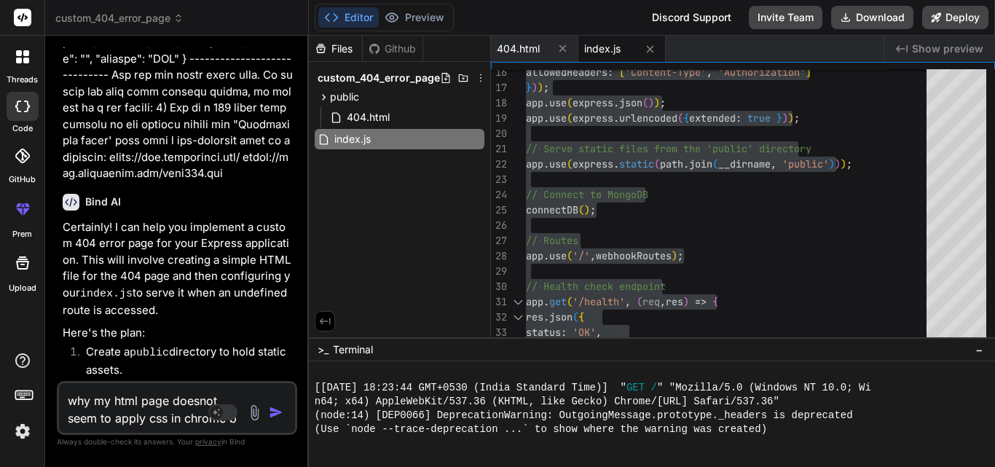
type textarea "x"
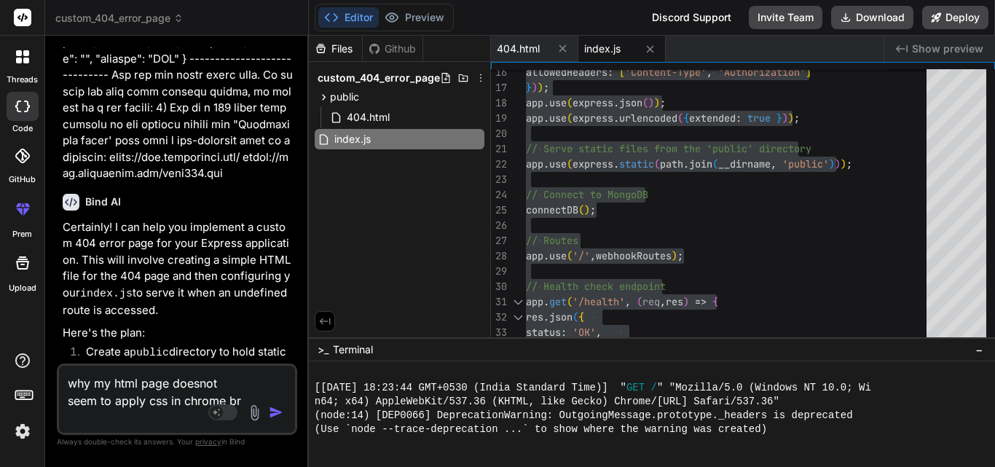
type textarea "why my html page doesnot seem to apply css in chrome bro"
type textarea "x"
type textarea "why my html page doesnot seem to apply css in chrome brow"
type textarea "x"
type textarea "why my html page doesnot seem to apply css in chrome brows"
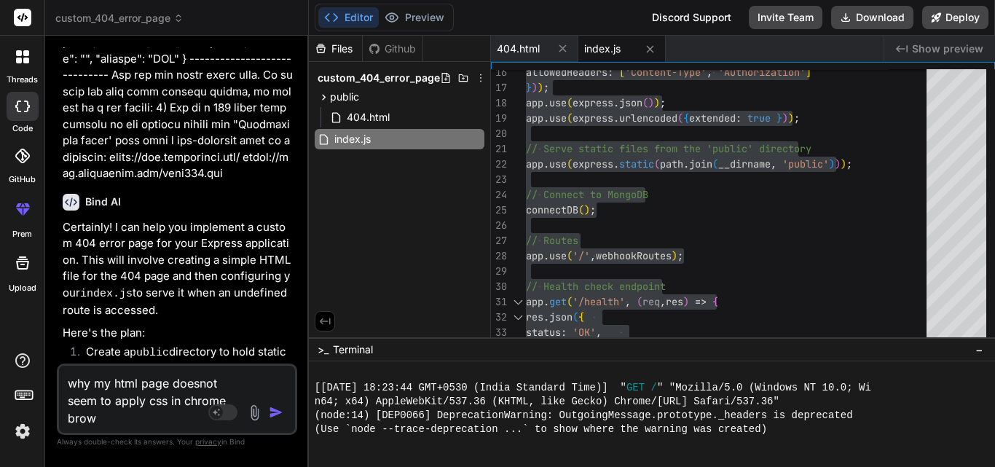
type textarea "x"
type textarea "why my html page doesnot seem to apply css in chrome browse"
type textarea "x"
type textarea "why my html page doesnot seem to apply css in chrome browser"
type textarea "x"
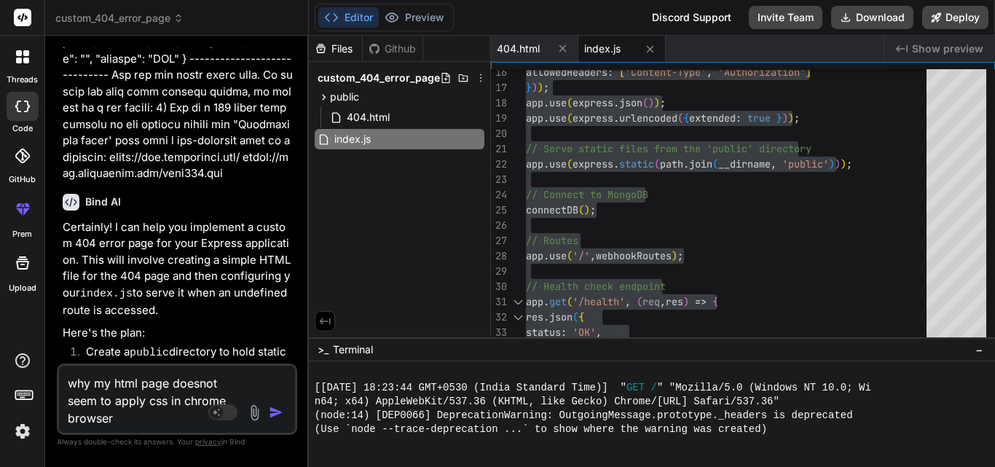
type textarea "why my html page doesnot seem to apply css in chrome browser"
click at [278, 411] on img "button" at bounding box center [276, 412] width 15 height 15
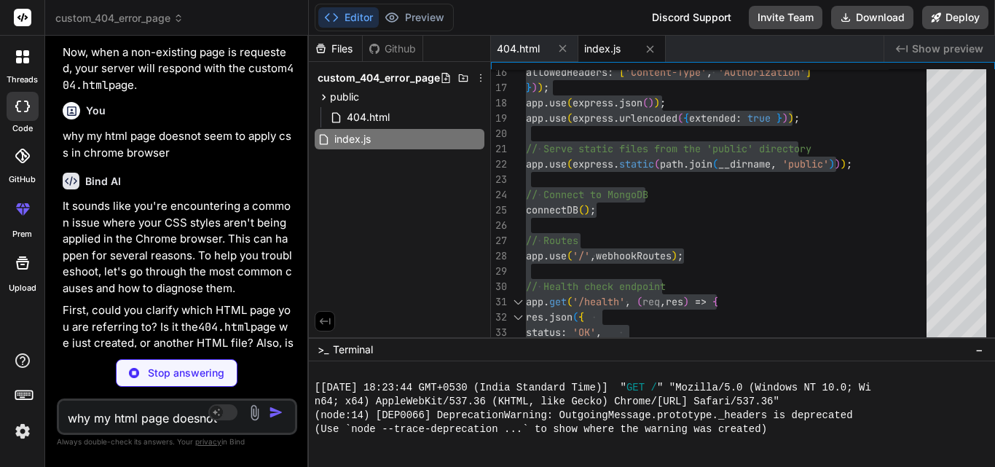
scroll to position [19398, 0]
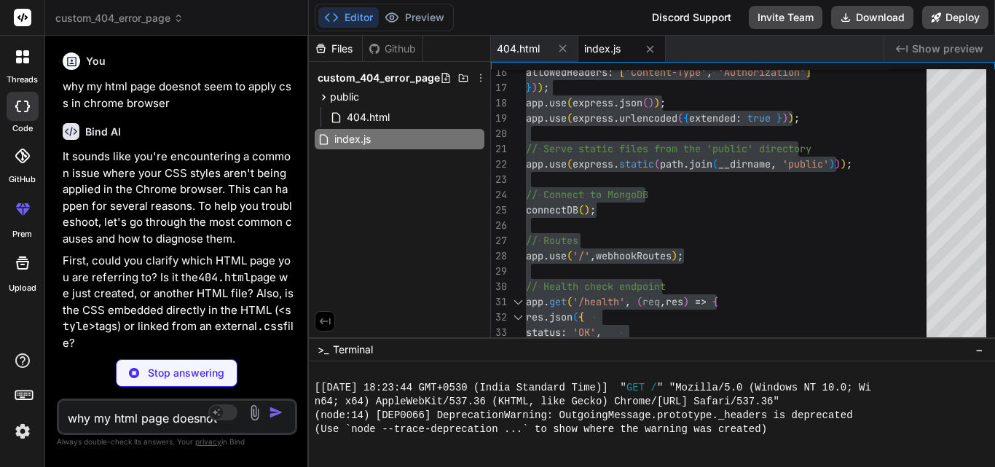
type textarea "x"
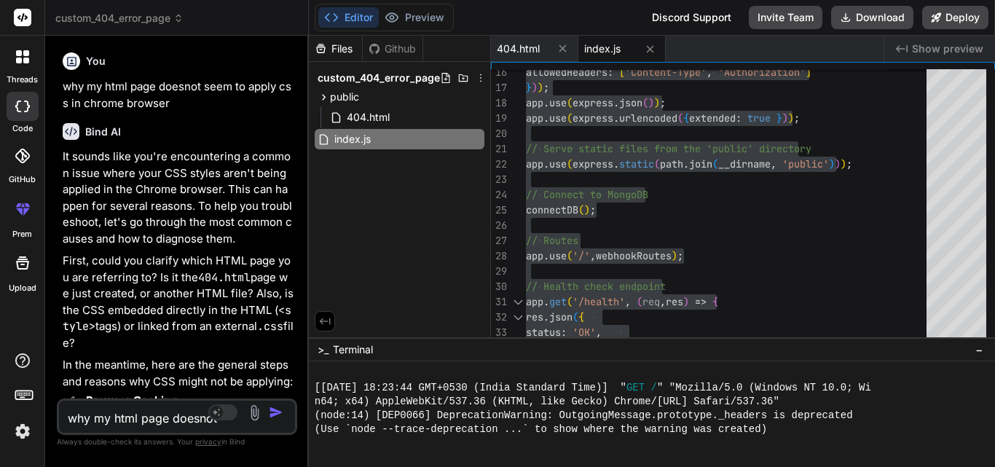
scroll to position [19471, 0]
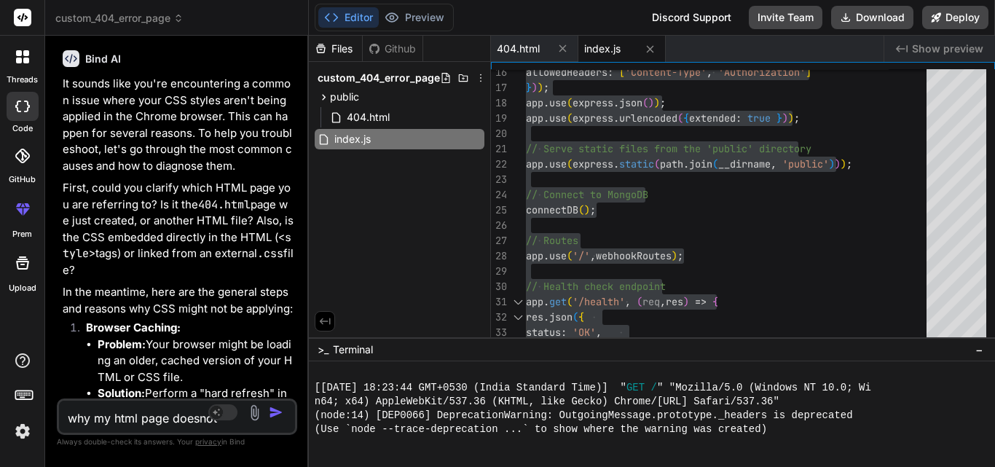
click at [165, 409] on textarea "why my html page doesnot seem to apply css in chrome browser" at bounding box center [157, 414] width 197 height 26
type textarea "p"
type textarea "x"
type textarea "pe"
type textarea "x"
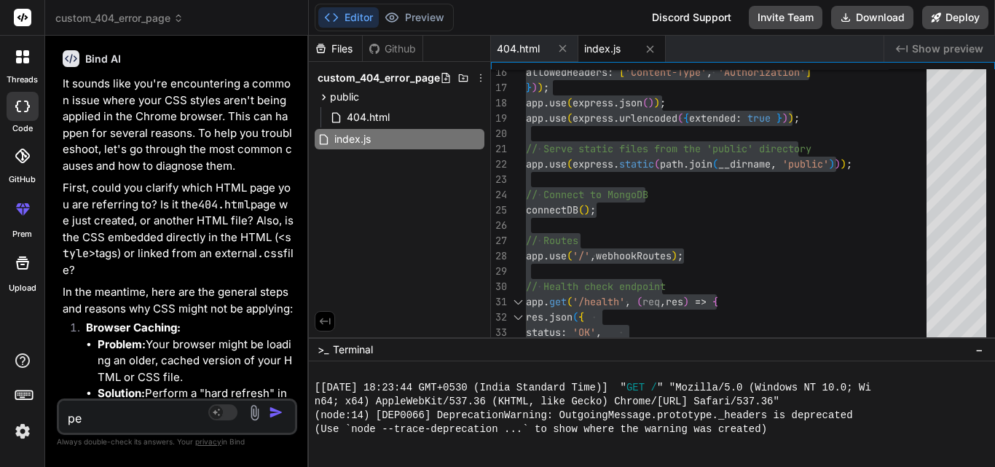
type textarea "per"
type textarea "x"
type textarea "perf"
type textarea "x"
type textarea "perfo"
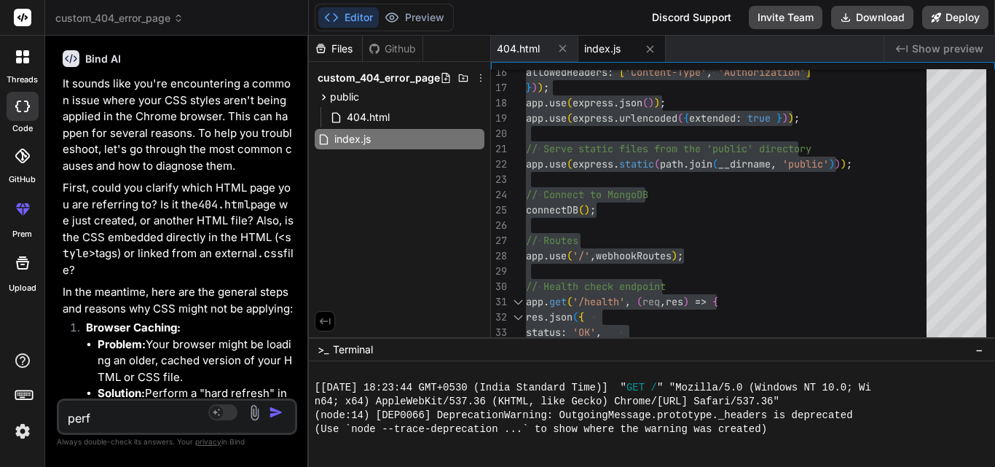
type textarea "x"
type textarea "perfor"
type textarea "x"
type textarea "perform"
type textarea "x"
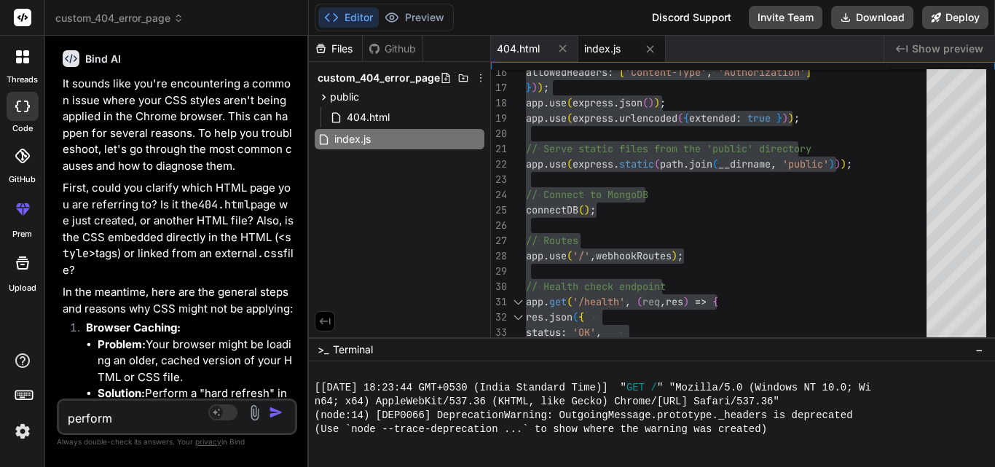
type textarea "perform"
type textarea "x"
type textarea "perform i"
type textarea "x"
type textarea "perform in"
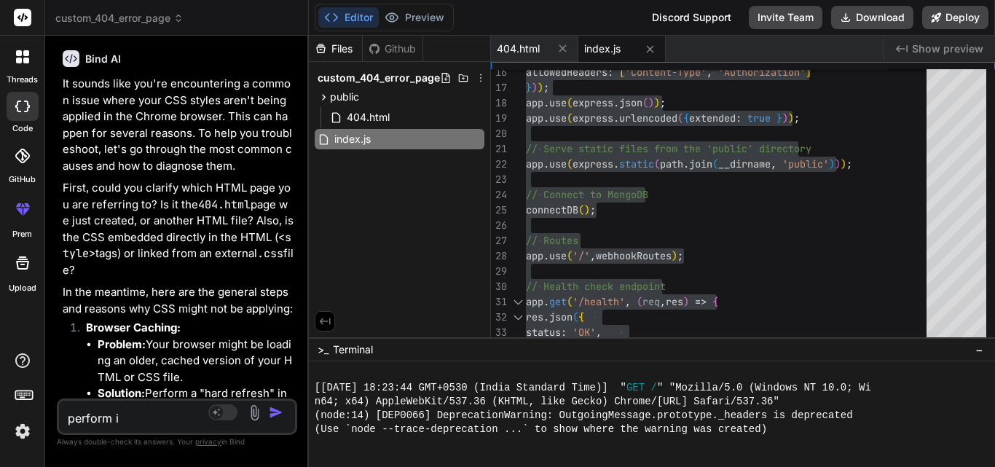
type textarea "x"
type textarea "perform inl"
type textarea "x"
type textarea "perform inli"
type textarea "x"
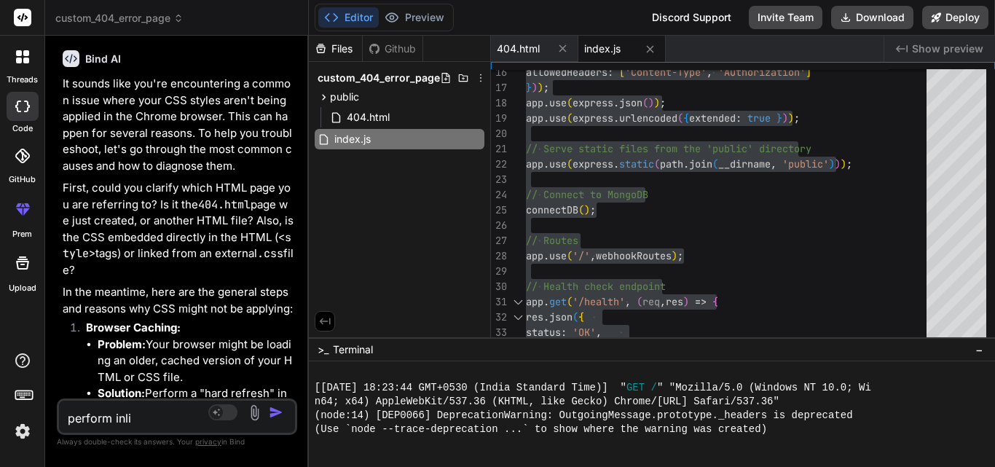
type textarea "perform inlin"
type textarea "x"
type textarea "perform inline"
type textarea "x"
type textarea "perform inline"
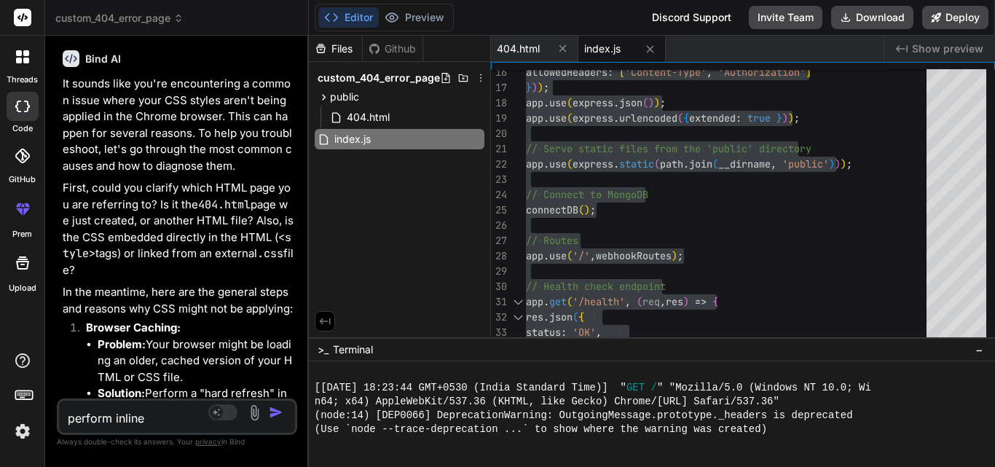
type textarea "x"
type textarea "perform inline c"
type textarea "x"
type textarea "perform inline cs"
type textarea "x"
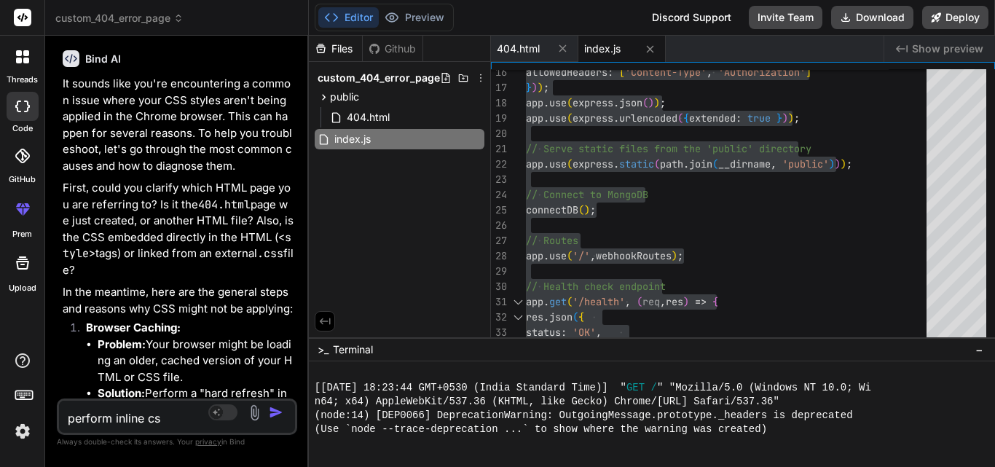
type textarea "perform inline css"
type textarea "x"
type textarea "perform inline css"
type textarea "x"
type textarea "perform inline css i"
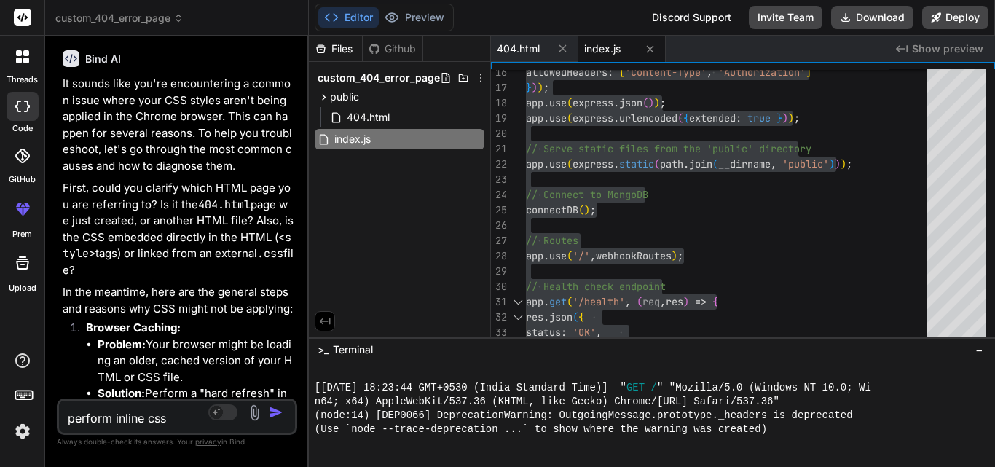
type textarea "x"
type textarea "perform inline css i"
type textarea "x"
type textarea "perform inline css i w"
type textarea "x"
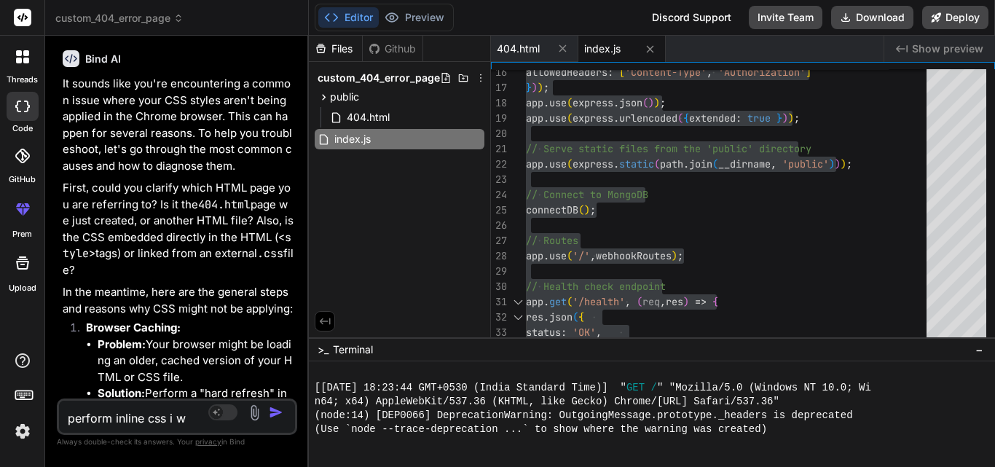
type textarea "perform inline css i wi"
type textarea "x"
type textarea "perform inline css i wil"
type textarea "x"
type textarea "perform inline css i will"
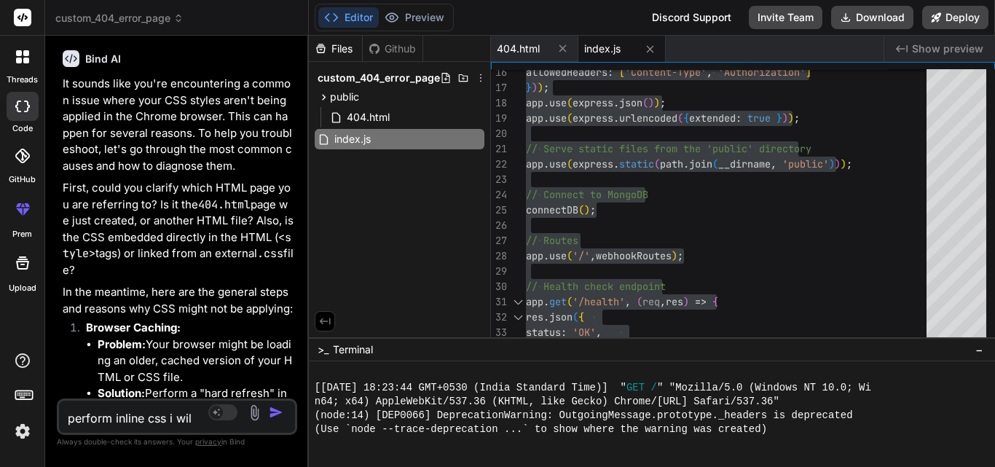
type textarea "x"
type textarea "perform inline css i will"
type textarea "x"
type textarea "perform inline css i will t"
type textarea "x"
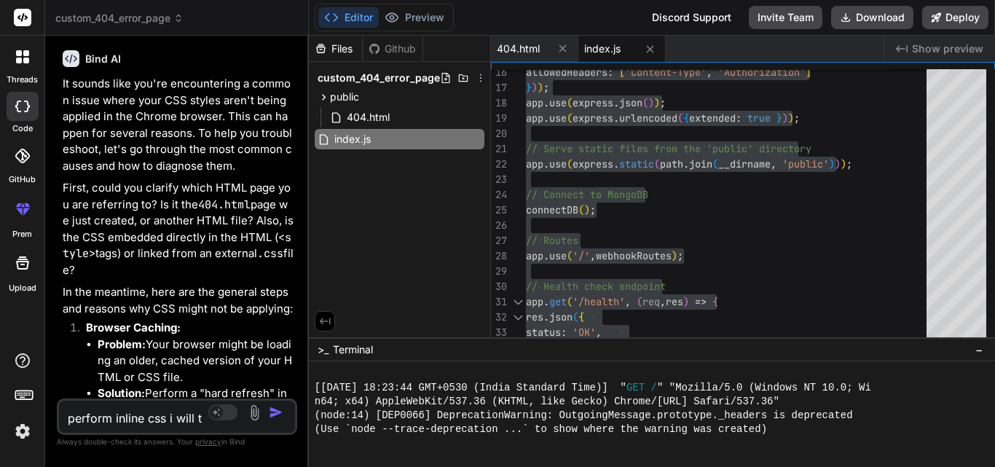
type textarea "perform inline css i will te"
type textarea "x"
type textarea "perform inline css i will tes"
type textarea "x"
type textarea "perform inline css i will test"
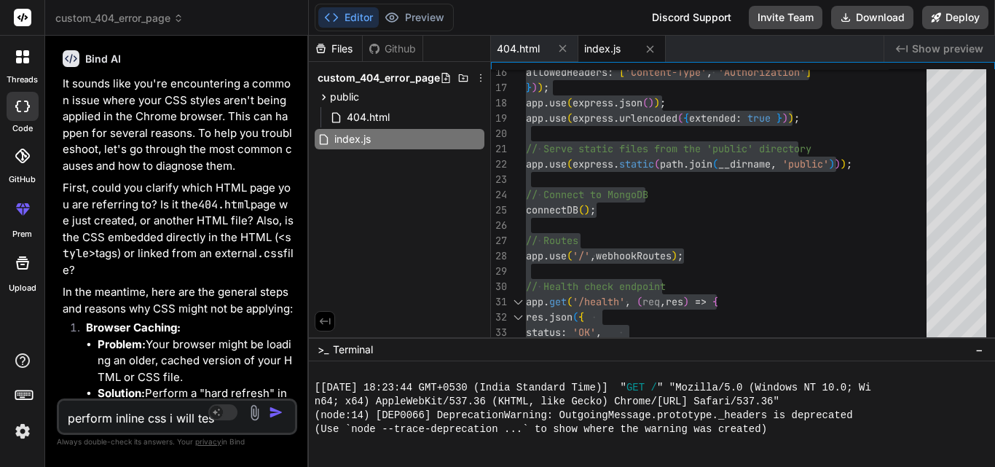
type textarea "x"
type textarea "perform inline css i will test"
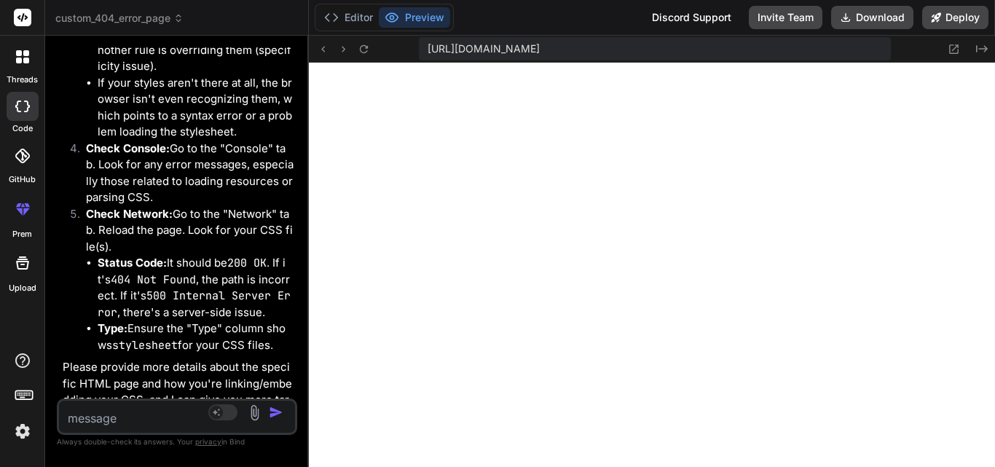
scroll to position [21315, 0]
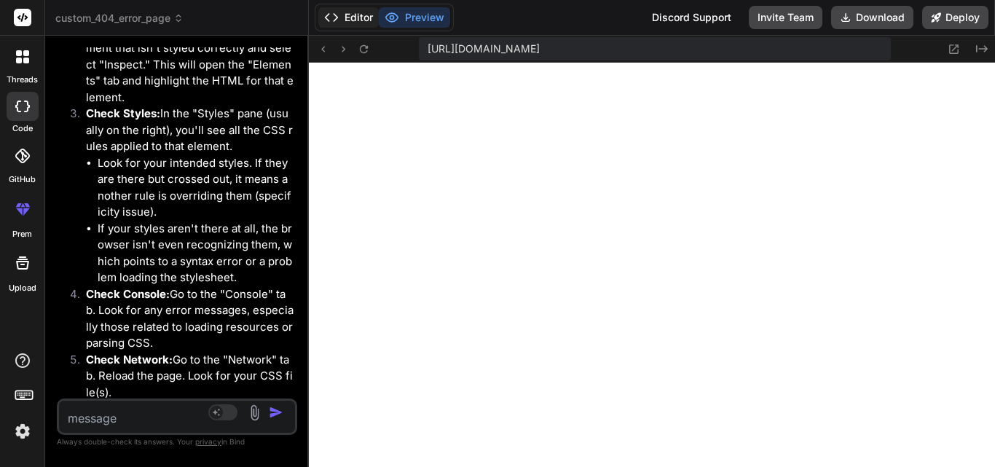
click at [354, 9] on button "Editor" at bounding box center [348, 17] width 60 height 20
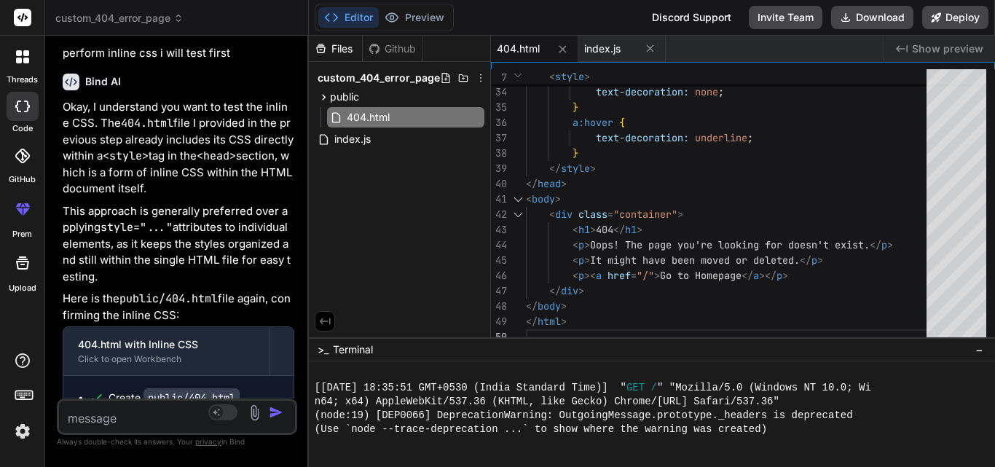
scroll to position [22094, 0]
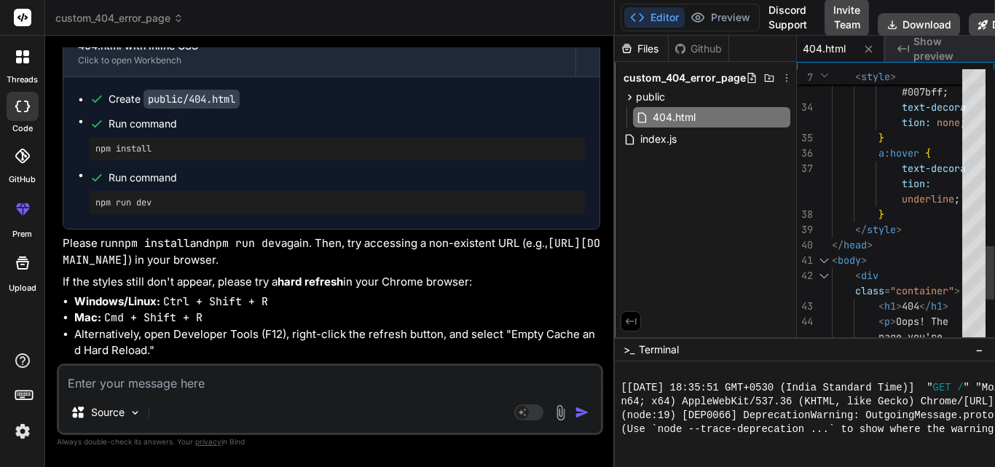
click at [979, 283] on div "custom_404_error_page Created with Pixso. Bind AI Web Search Created with Pixso…" at bounding box center [520, 233] width 950 height 467
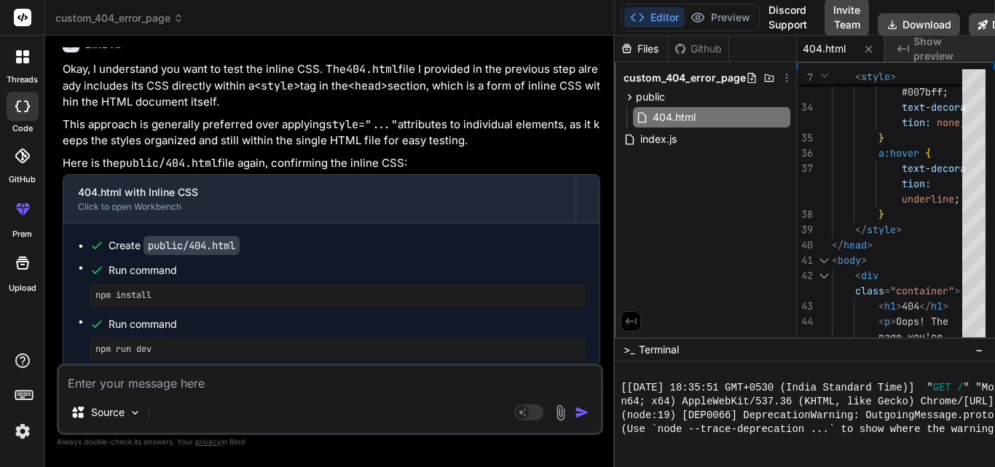
scroll to position [11055, 0]
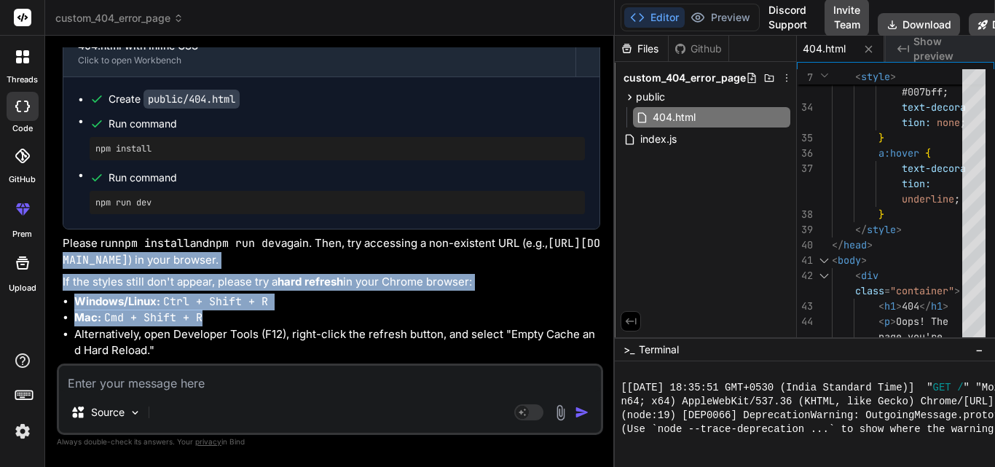
drag, startPoint x: 243, startPoint y: 279, endPoint x: 90, endPoint y: 228, distance: 162.0
click at [90, 228] on div "Okay, I understand you want to test the inline CSS. The 404.html file I provide…" at bounding box center [332, 156] width 538 height 483
click at [346, 294] on li "Windows/Linux: Ctrl + Shift + R" at bounding box center [337, 302] width 526 height 17
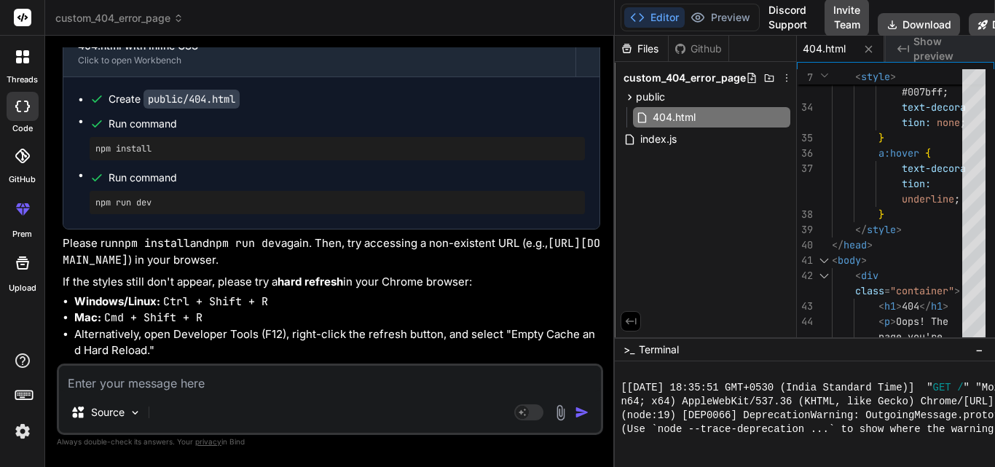
click at [156, 379] on textarea at bounding box center [330, 379] width 542 height 26
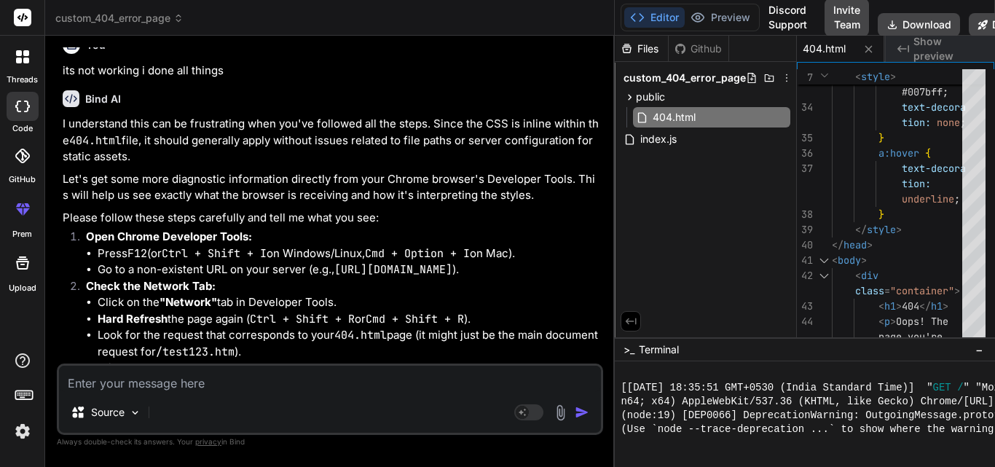
scroll to position [11498, 0]
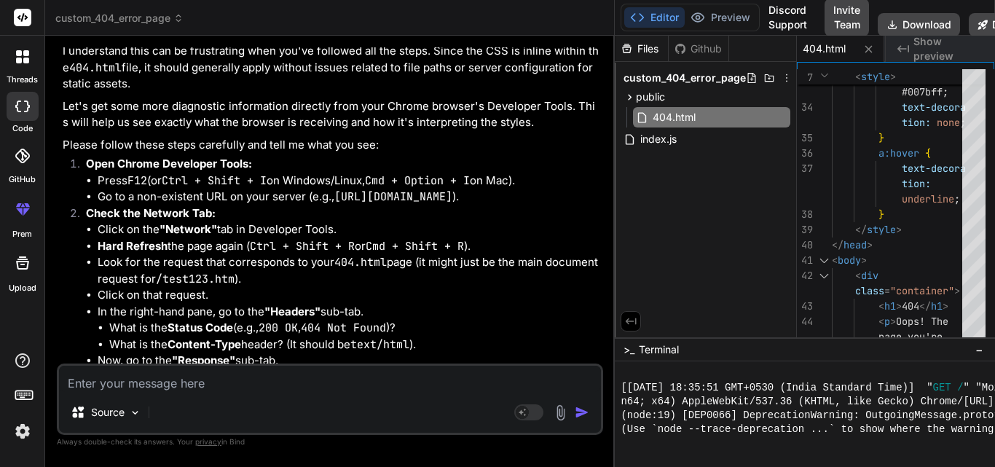
drag, startPoint x: 587, startPoint y: 161, endPoint x: 337, endPoint y: 160, distance: 249.2
click at [337, 189] on li "Go to a non-existent URL on your server (e.g., [URL][DOMAIN_NAME] )." at bounding box center [349, 197] width 503 height 17
copy code "[URL][DOMAIN_NAME]"
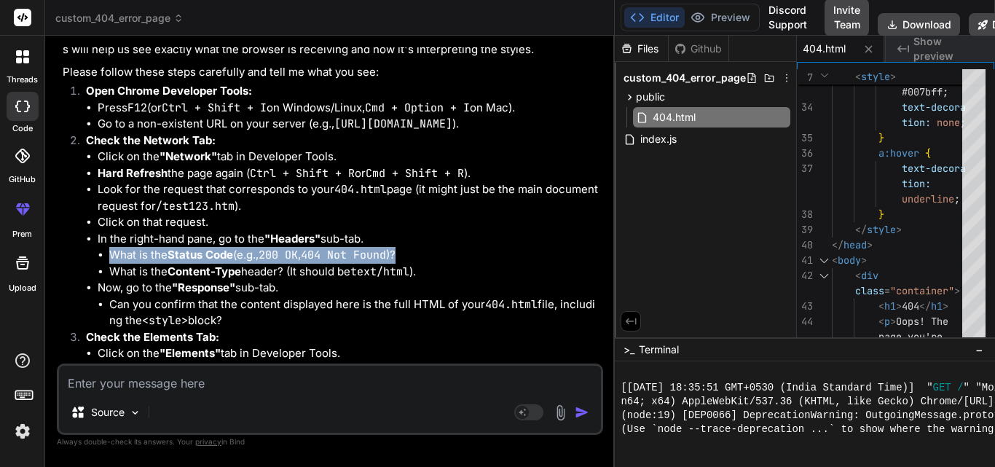
drag, startPoint x: 423, startPoint y: 216, endPoint x: 109, endPoint y: 222, distance: 314.1
click at [109, 247] on li "What is the Status Code (e.g., 200 OK , 404 Not Found )?" at bounding box center [354, 255] width 491 height 17
copy li "What is the Status Code (e.g., 200 OK , 404 Not Found )?"
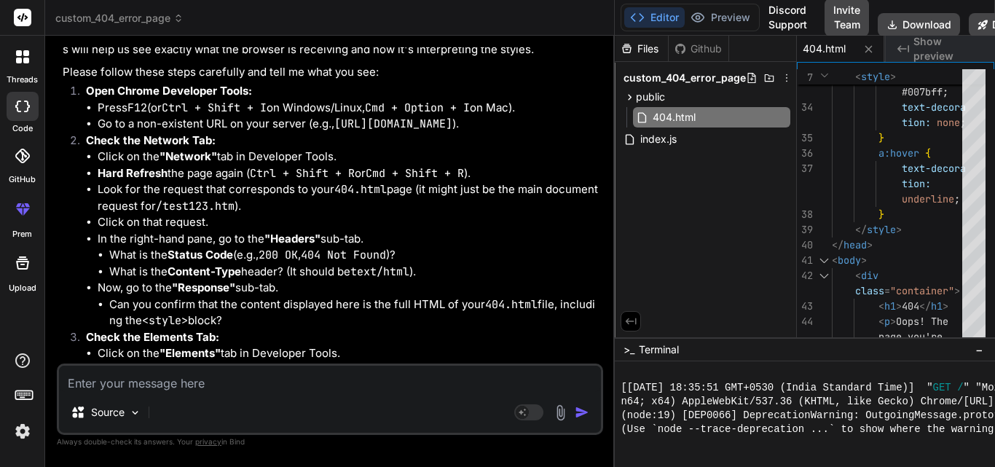
click at [128, 380] on textarea at bounding box center [330, 379] width 542 height 26
paste textarea "What is the Status Code (e.g., 200 OK, 404 Not Found)?"
click at [286, 385] on textarea "What is the Status Code (e.g., 200 OK, 404 Not Found)?" at bounding box center [330, 379] width 542 height 26
click at [300, 385] on textarea "What is the Status Code 404 Not Found)?" at bounding box center [330, 379] width 542 height 26
click at [113, 383] on textarea "What is the Status Code 404" at bounding box center [330, 379] width 542 height 26
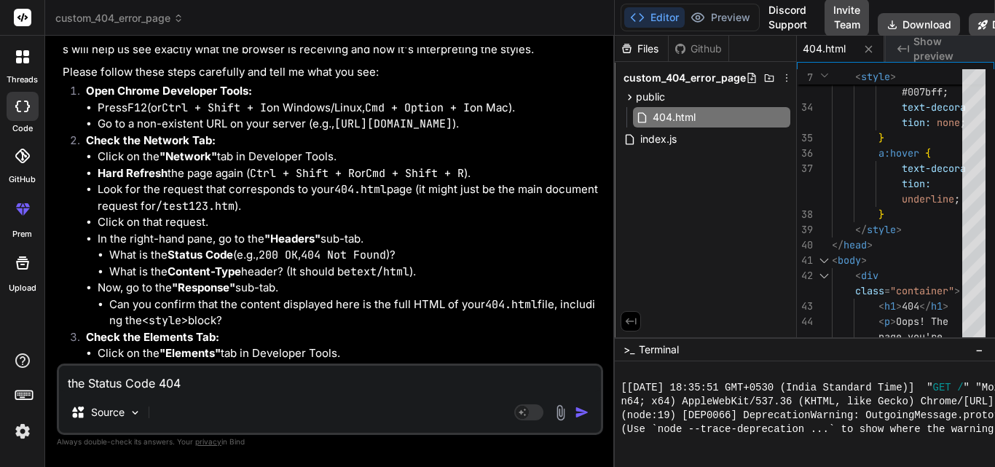
click at [197, 380] on textarea "the Status Code 404" at bounding box center [330, 379] width 542 height 26
click at [365, 367] on textarea "the Status Code 404 and in preview its working" at bounding box center [330, 379] width 542 height 26
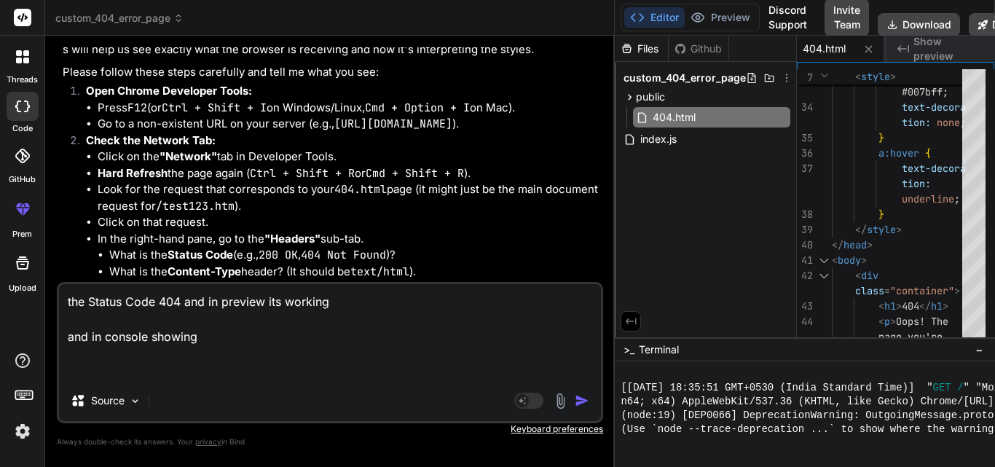
paste textarea "GET [URL][DOMAIN_NAME] 404 (Not Found)Understand this error test123.htm:7 Refus…"
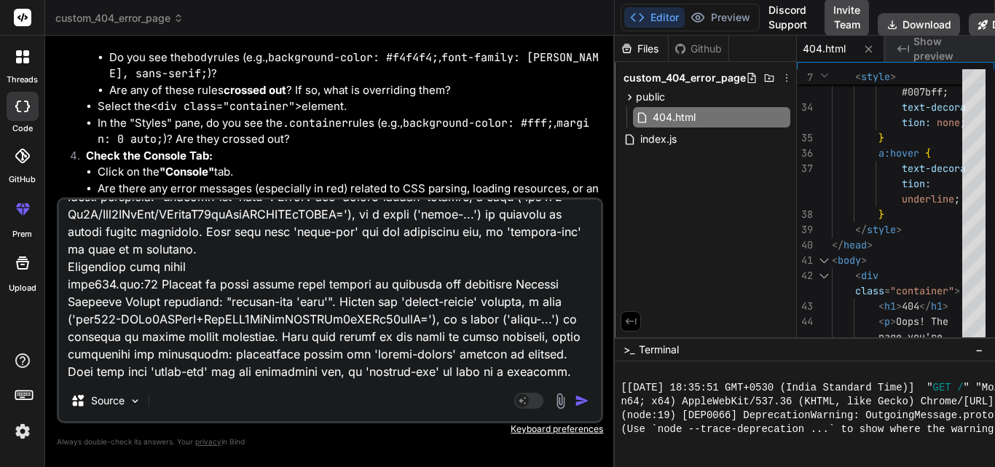
scroll to position [11953, 0]
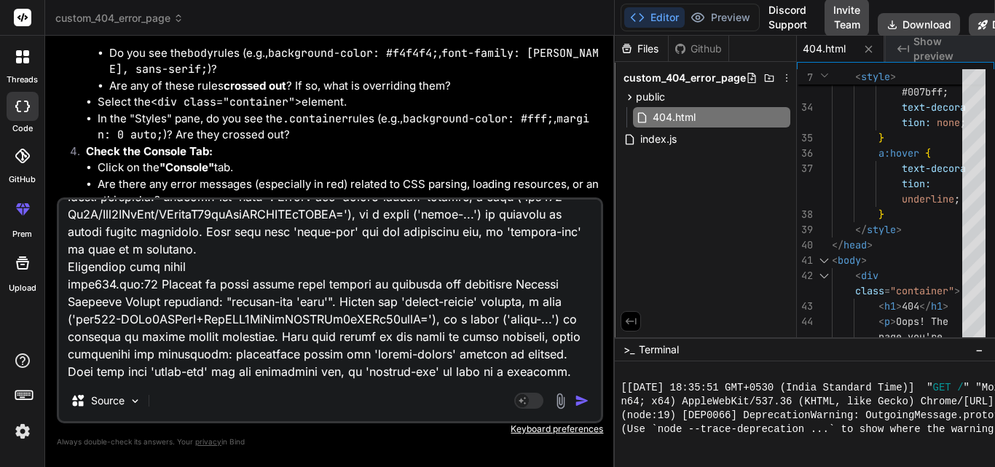
click at [577, 398] on img "button" at bounding box center [582, 401] width 15 height 15
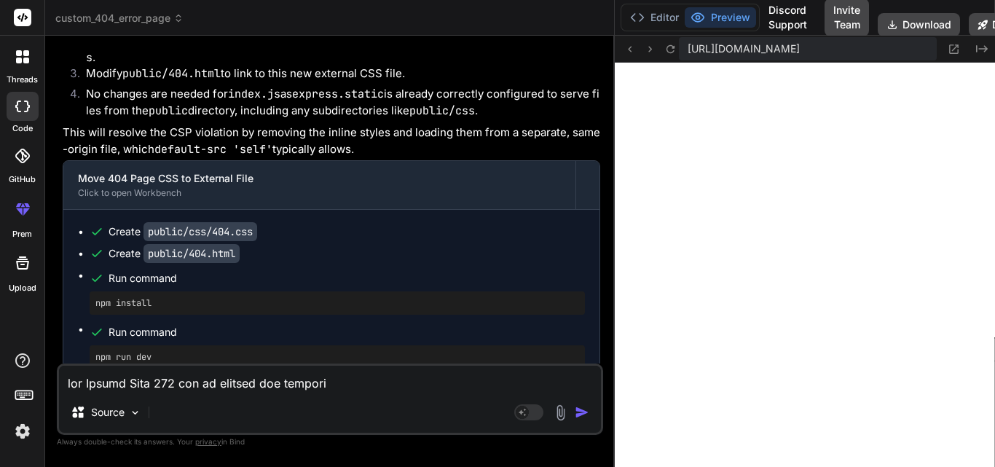
scroll to position [12594, 0]
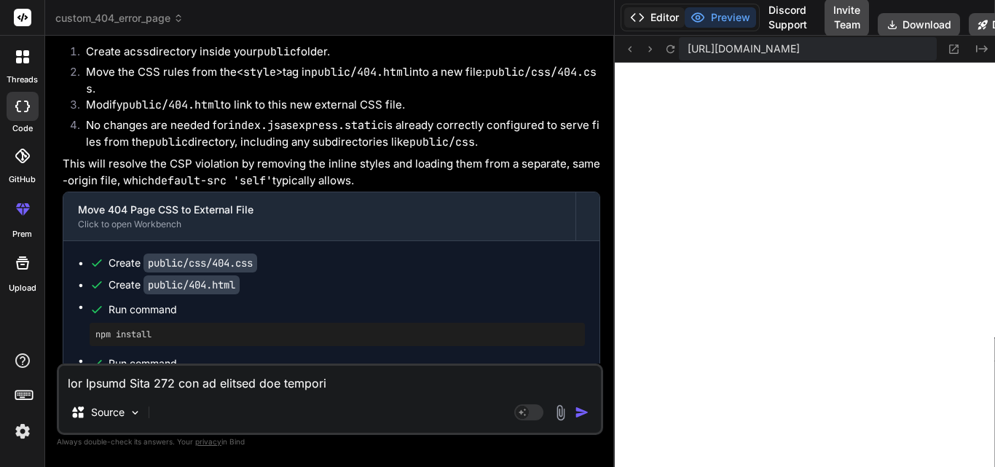
click at [656, 18] on button "Editor" at bounding box center [655, 17] width 60 height 20
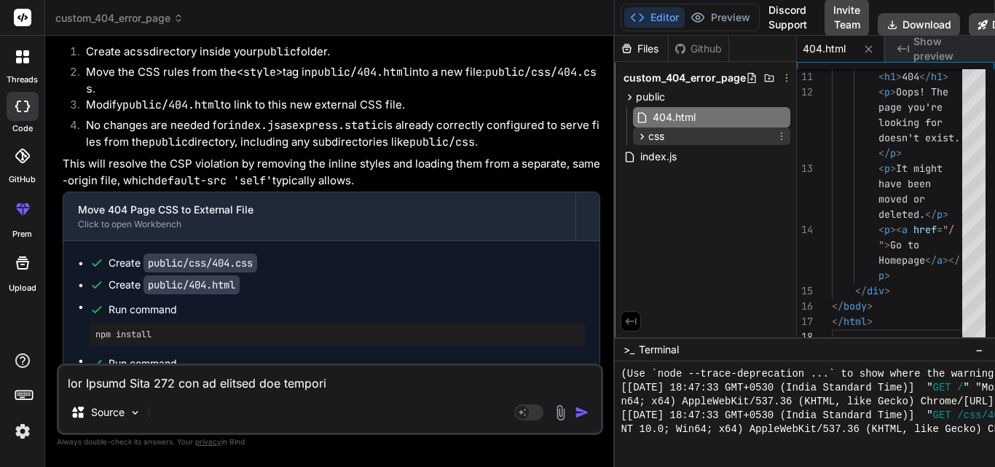
click at [646, 137] on icon at bounding box center [642, 136] width 12 height 12
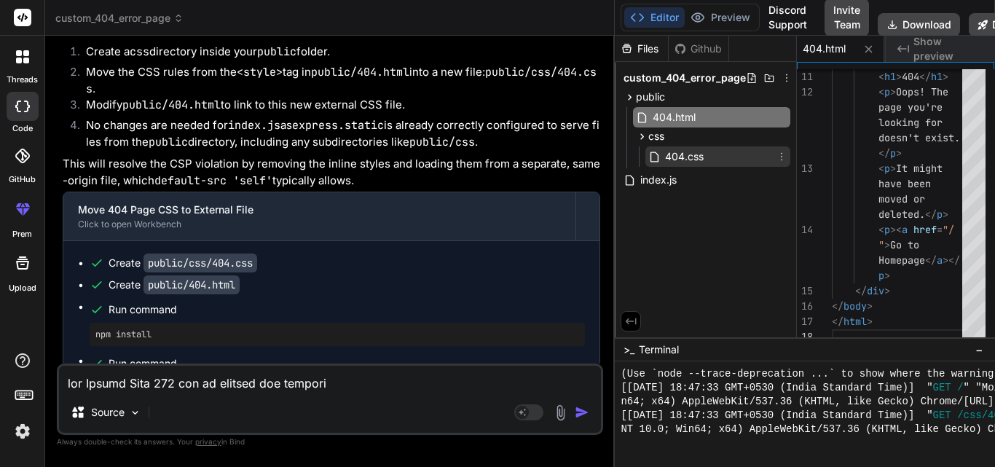
click at [708, 152] on div "404.css" at bounding box center [718, 156] width 145 height 20
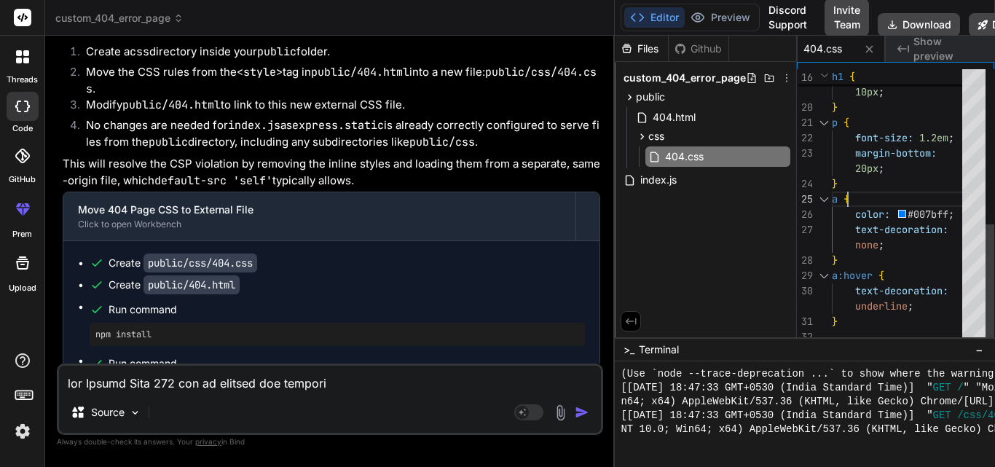
click at [941, 197] on div "margin-bottom: 10px ; } p { font-size: 1.2em ; margin-bottom: 20px ; } a { colo…" at bounding box center [901, 30] width 139 height 627
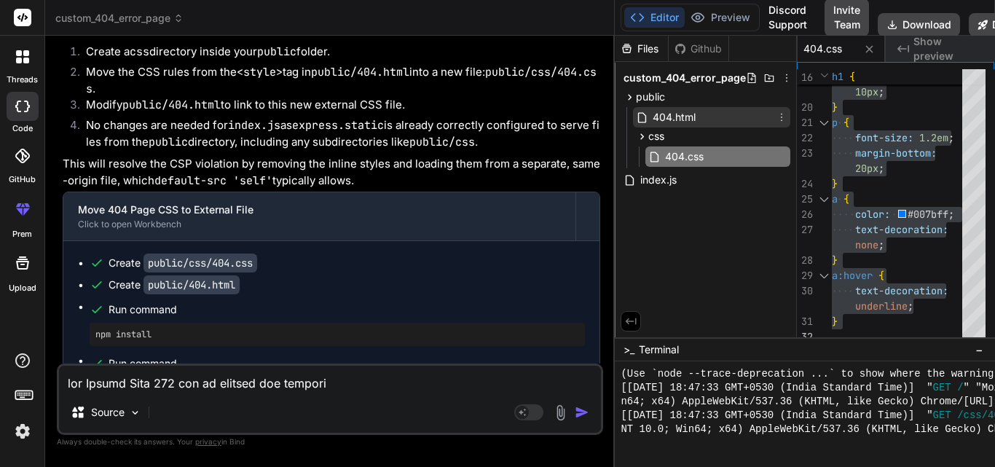
click at [692, 115] on span "404.html" at bounding box center [674, 117] width 46 height 17
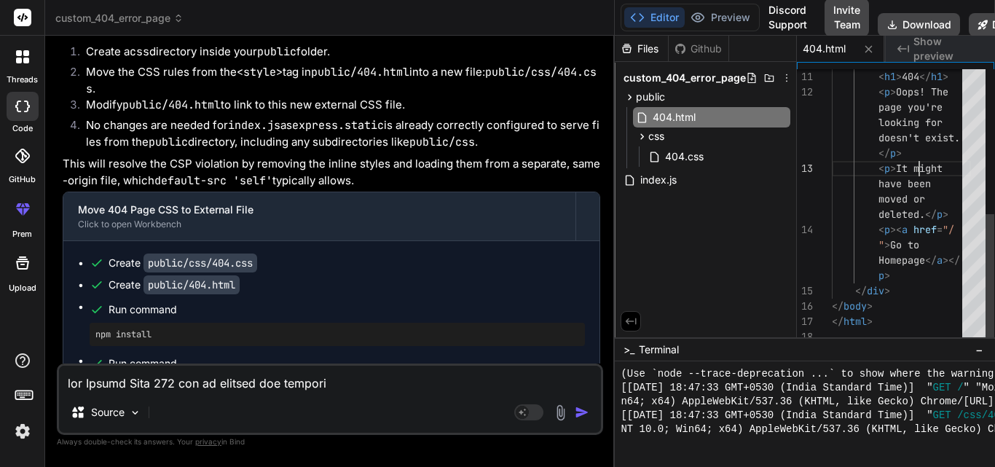
click at [928, 157] on div "< h1 > 404 </ h1 > < p > Oops! The page you're looking for doesn't exist. </ p …" at bounding box center [901, 54] width 139 height 582
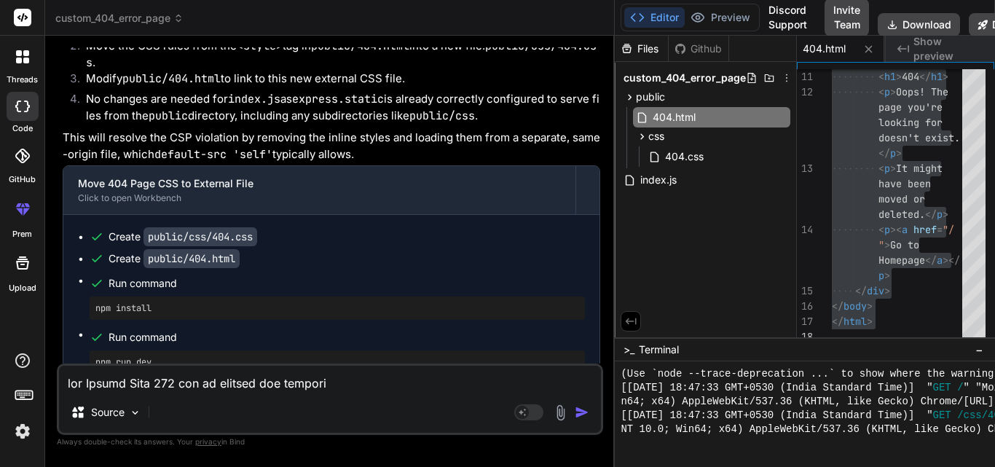
scroll to position [12667, 0]
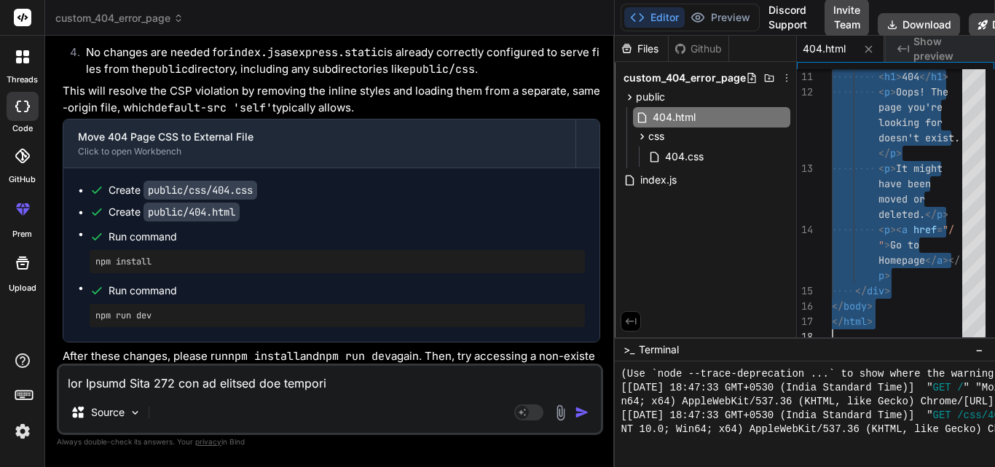
click at [116, 375] on textarea at bounding box center [330, 379] width 542 height 26
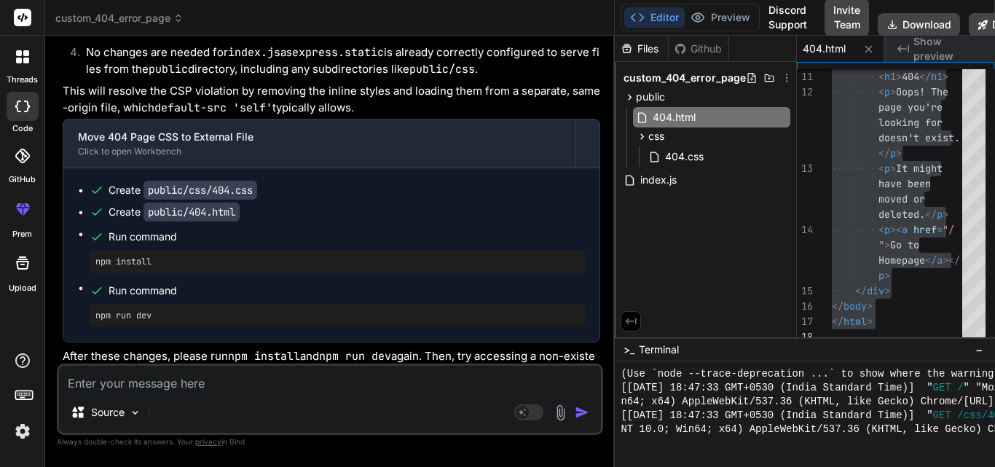
paste textarea "GET [URL][DOMAIN_NAME] 404 (Not Found)Understand this error (index):1 Refused t…"
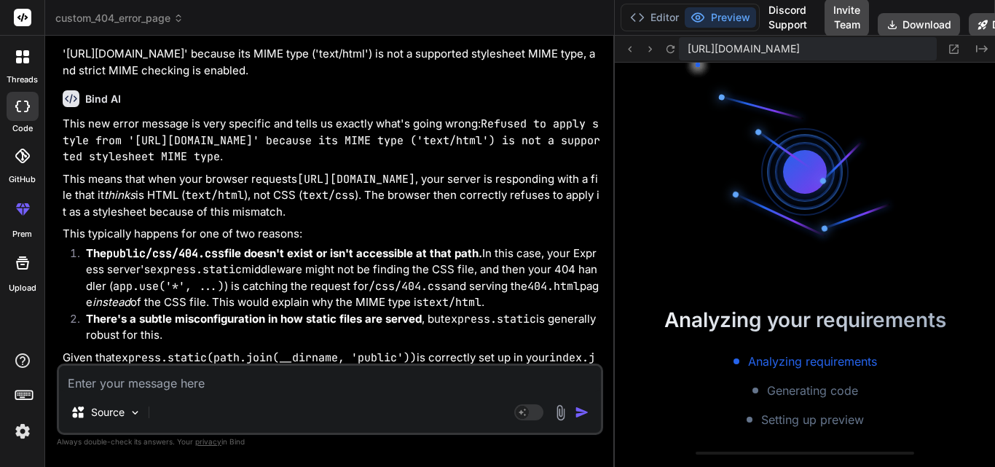
scroll to position [2880, 0]
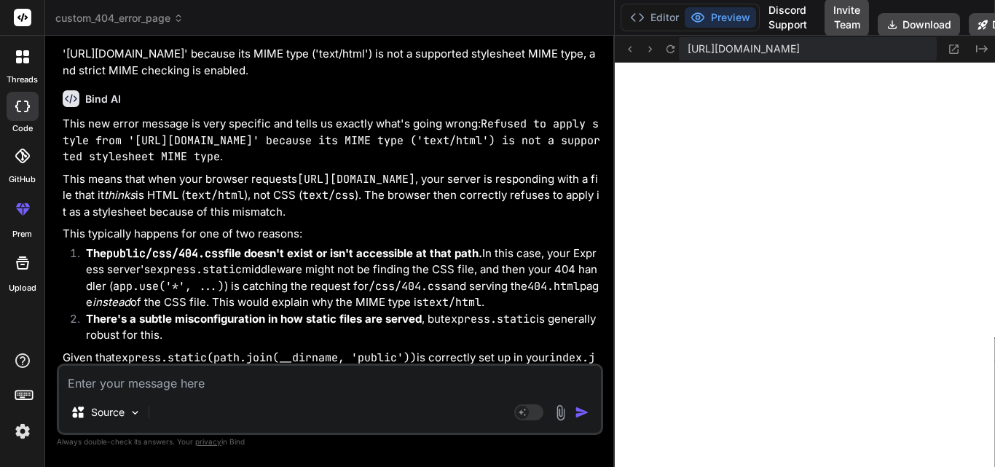
paste textarea "As per your request we have gone through both the points you mentioned below an…"
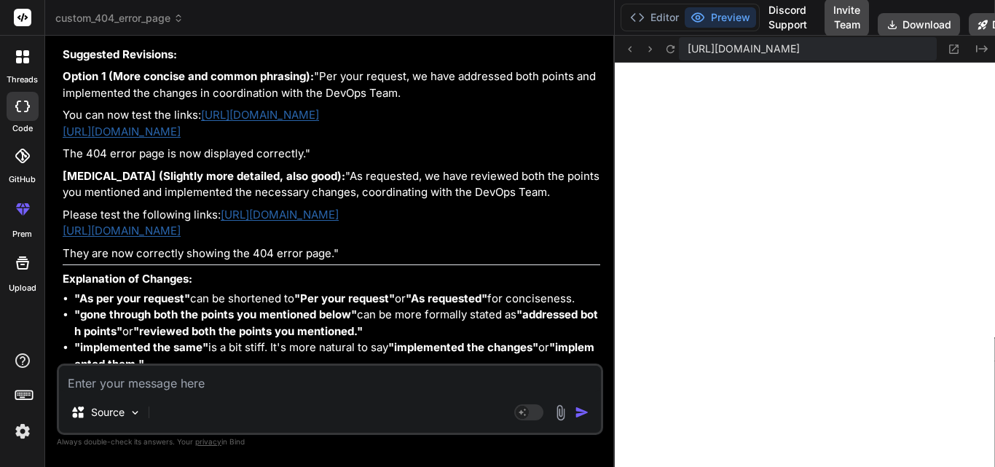
scroll to position [14206, 0]
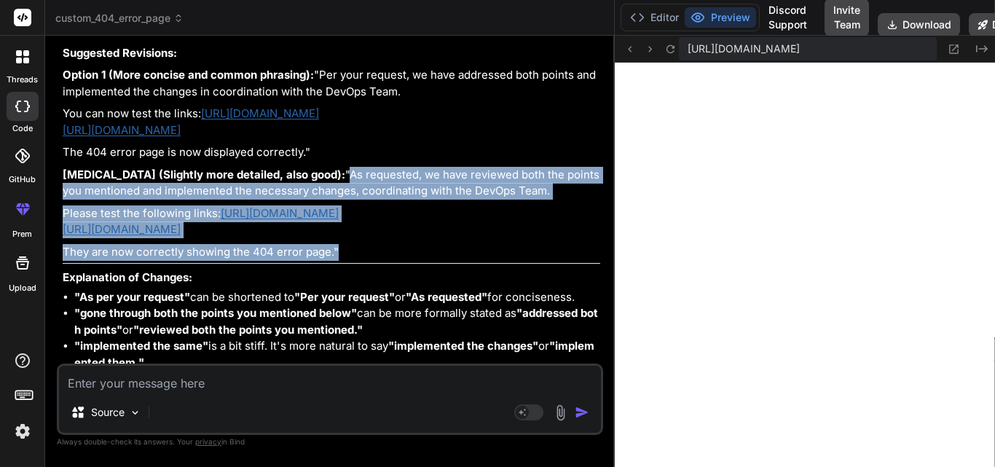
drag, startPoint x: 347, startPoint y: 310, endPoint x: 55, endPoint y: 223, distance: 304.3
click at [55, 223] on div "Bind AI Web Search Created with Pixso. Code Generator You Bind AI Here is your …" at bounding box center [330, 251] width 570 height 431
copy div ""As requested, we have reviewed both the points you mentioned and implemented t…"
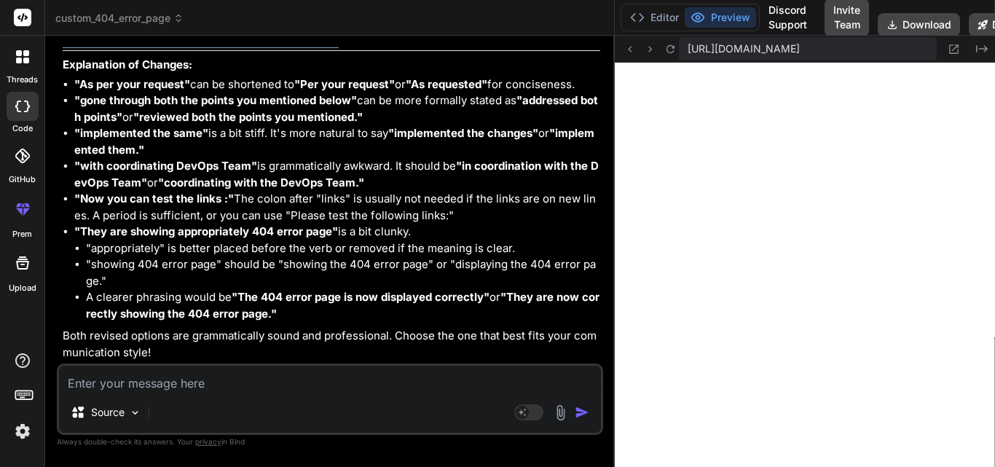
scroll to position [14481, 0]
click at [192, 379] on textarea at bounding box center [330, 379] width 542 height 26
click at [665, 14] on button "Editor" at bounding box center [655, 17] width 60 height 20
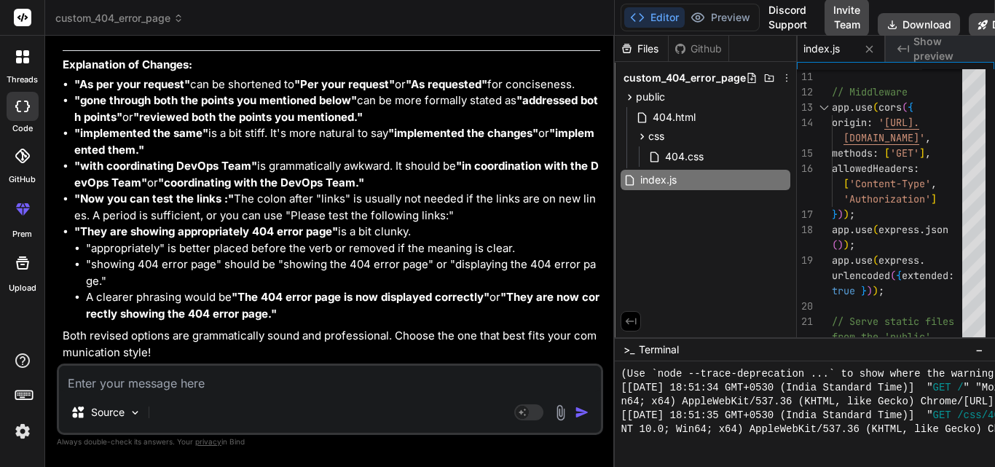
click at [291, 367] on textarea at bounding box center [330, 379] width 542 height 26
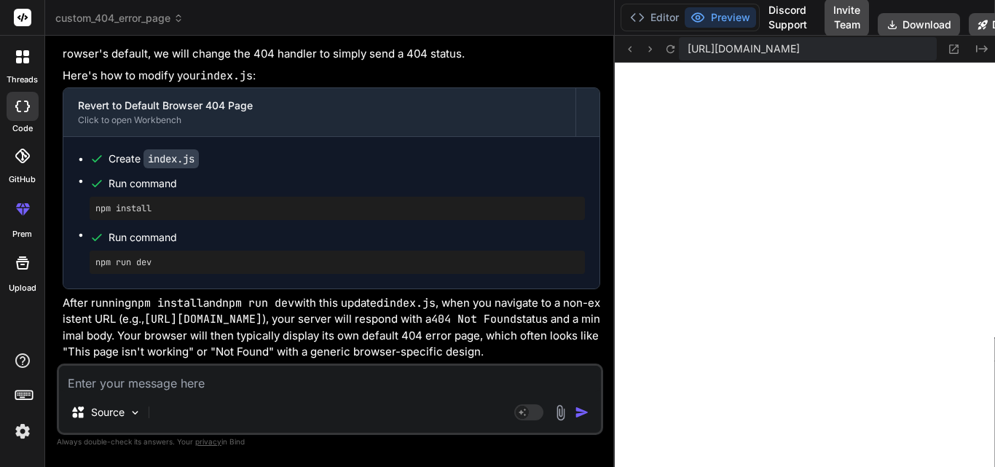
scroll to position [14972, 0]
click at [648, 17] on button "Editor" at bounding box center [655, 17] width 60 height 20
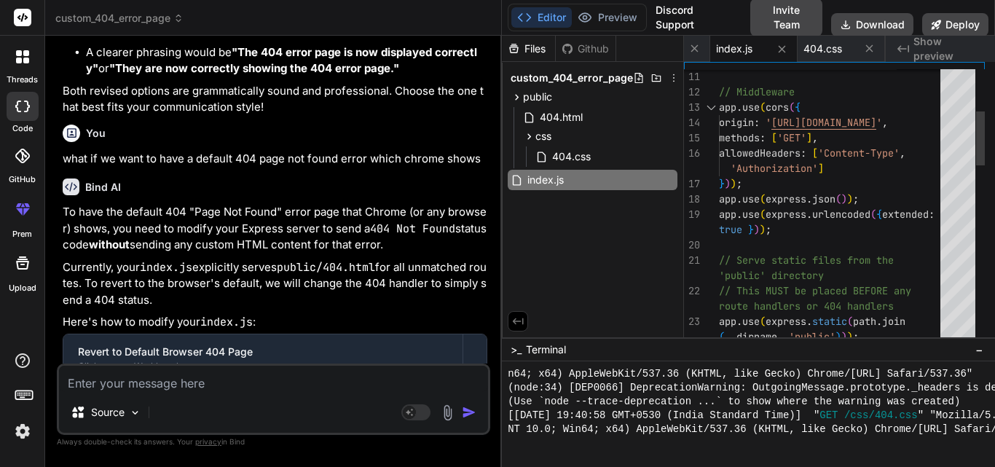
scroll to position [18595, 0]
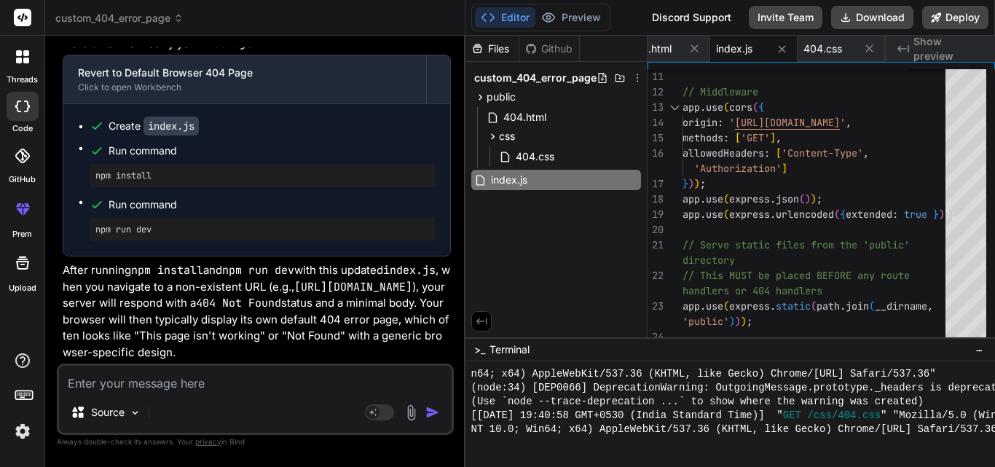
drag, startPoint x: 614, startPoint y: 221, endPoint x: 440, endPoint y: 214, distance: 173.6
click at [440, 214] on div "Bind AI Web Search Created with Pixso. Code Generator You Bind AI Here is your …" at bounding box center [255, 251] width 420 height 431
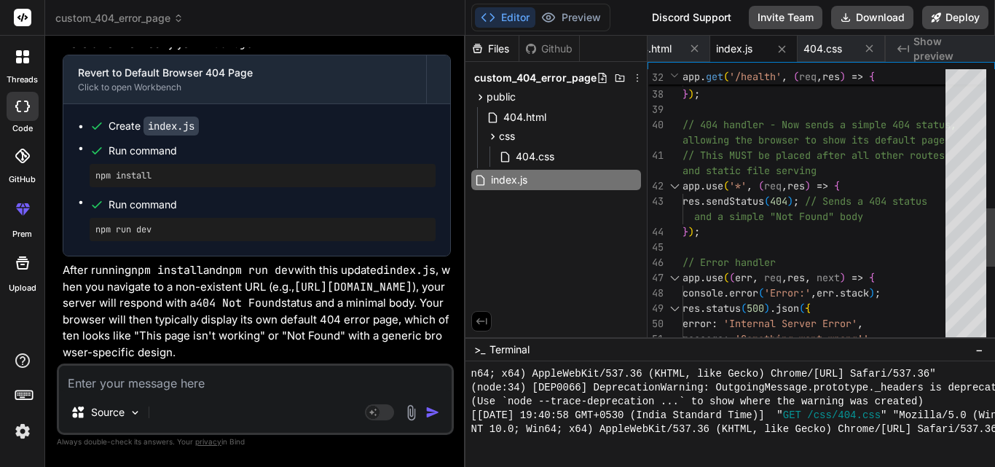
scroll to position [0, 0]
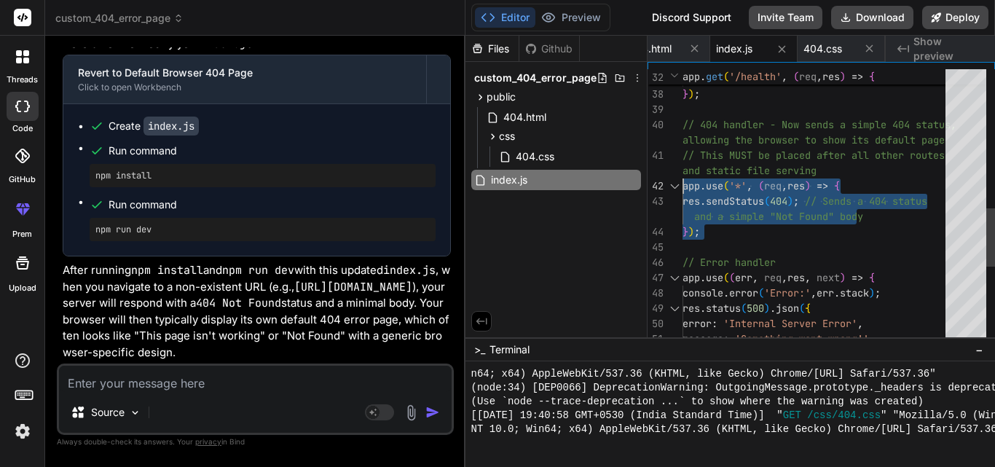
drag, startPoint x: 711, startPoint y: 238, endPoint x: 683, endPoint y: 179, distance: 64.9
click at [683, 179] on div "timestamp : new Date ( ) . toISOString ( ) } ) ; } ) ; // 404 handler - Now sen…" at bounding box center [819, 63] width 272 height 1301
